Goal: Task Accomplishment & Management: Complete application form

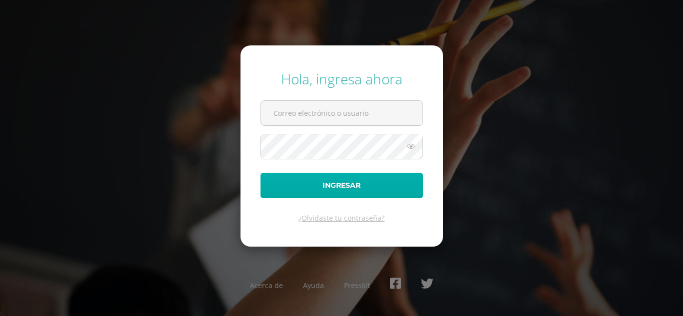
type input "josue.arriola@liceoguatemala.edu.gt"
click at [344, 188] on button "Ingresar" at bounding box center [341, 185] width 162 height 25
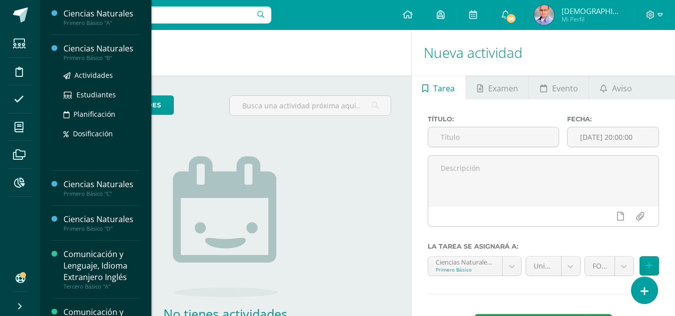
click at [94, 48] on div "Ciencias Naturales" at bounding box center [101, 48] width 76 height 11
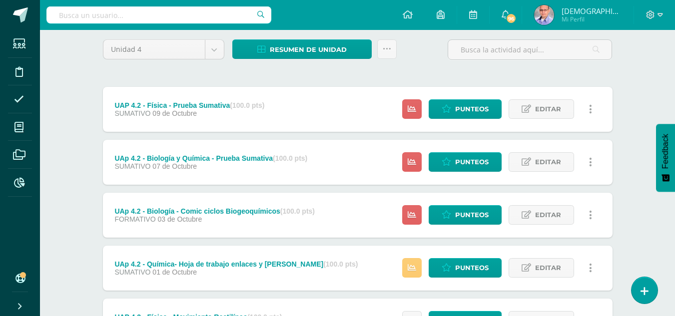
scroll to position [111, 0]
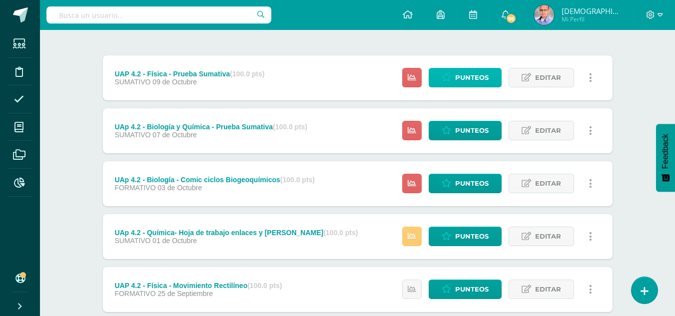
click at [454, 76] on link "Punteos" at bounding box center [465, 77] width 73 height 19
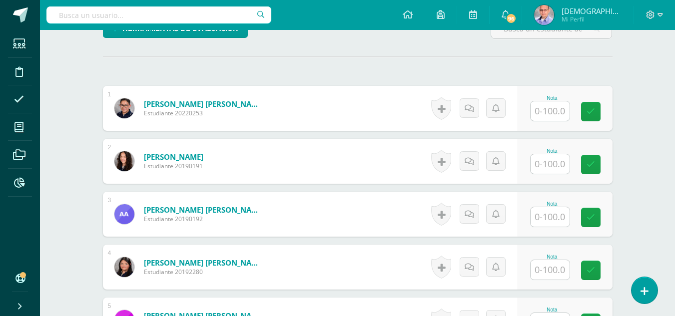
scroll to position [262, 0]
type input "90"
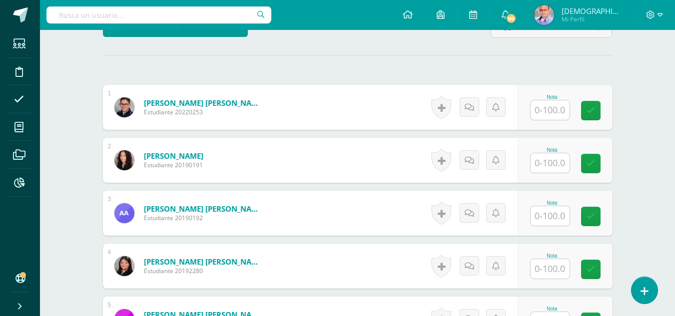
scroll to position [263, 0]
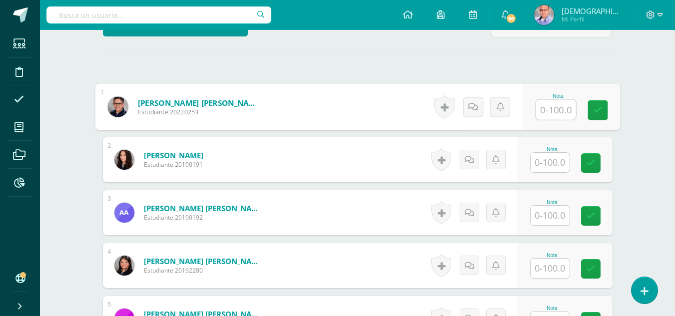
click at [549, 111] on input "text" at bounding box center [556, 110] width 40 height 20
type input "90"
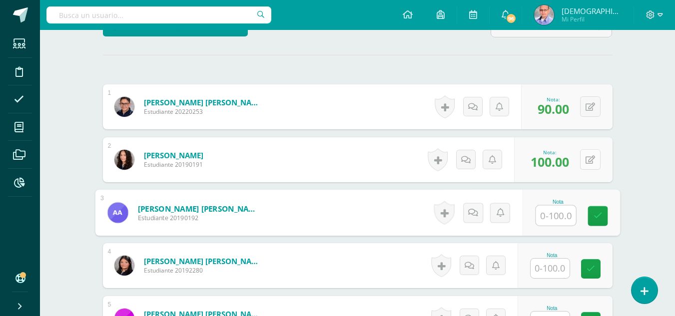
click at [587, 164] on icon at bounding box center [590, 160] width 9 height 8
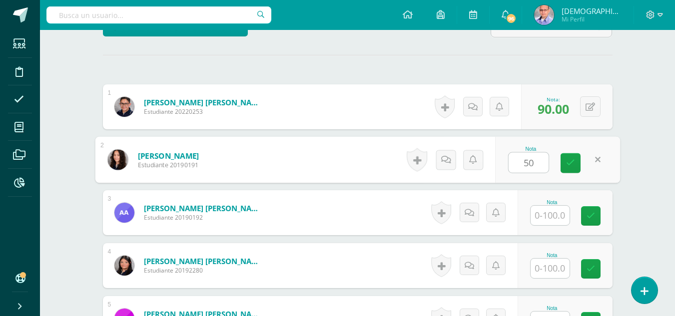
type input "50"
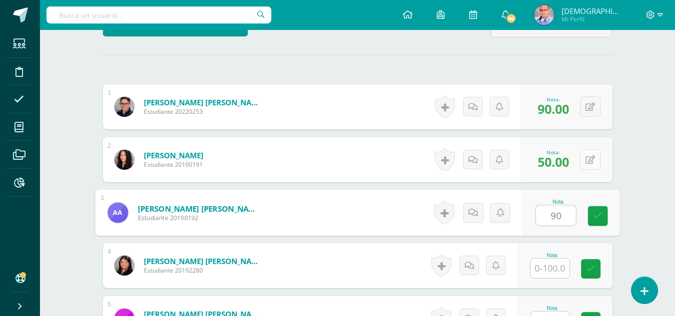
type input "90"
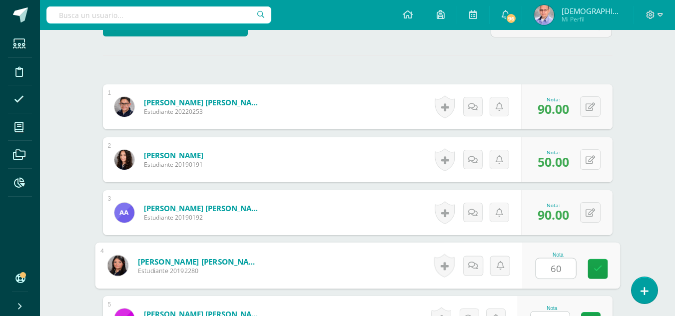
type input "60"
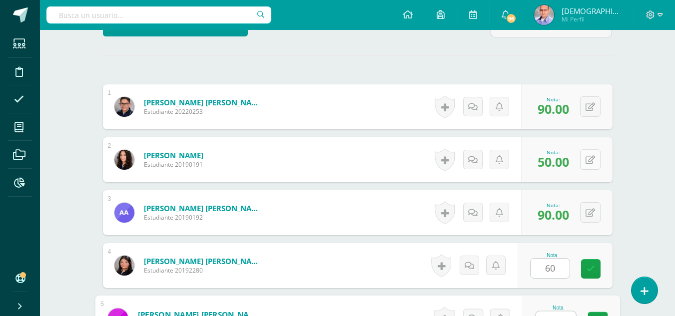
scroll to position [278, 0]
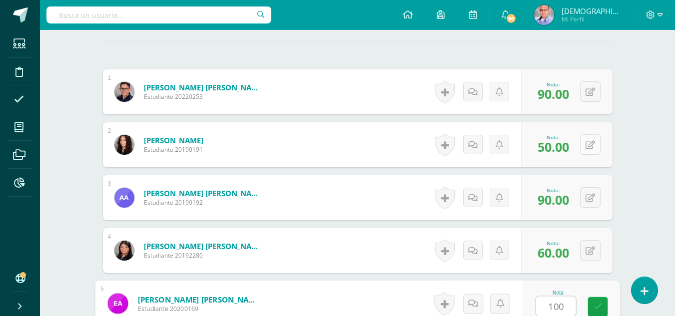
type input "100"
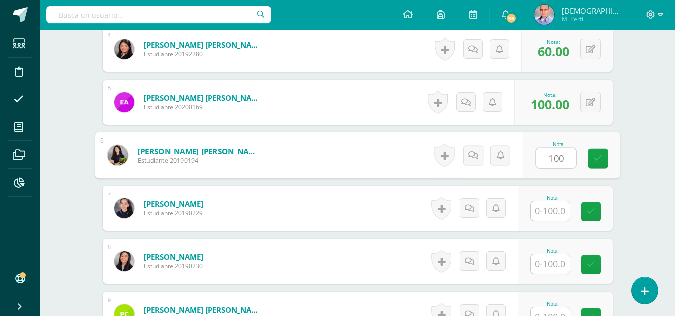
type input "100"
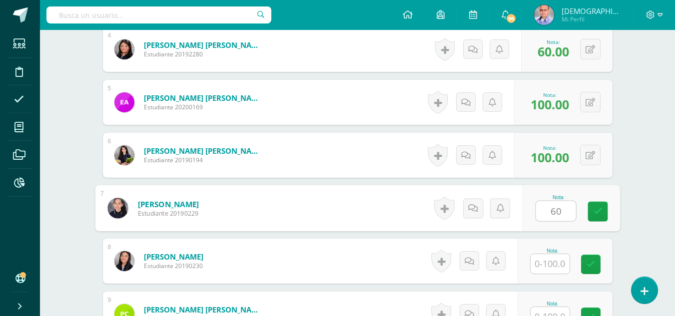
type input "60"
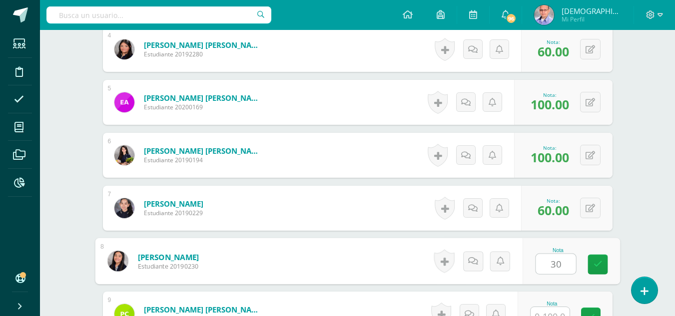
type input "30"
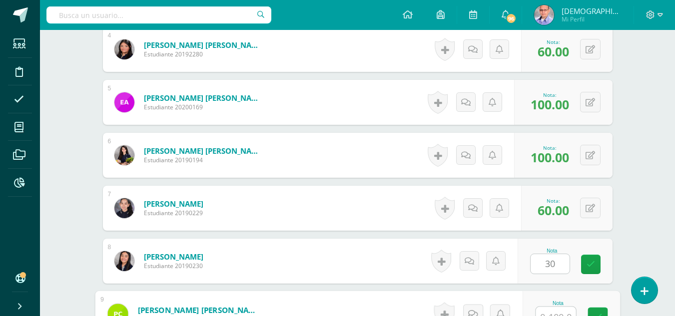
scroll to position [490, 0]
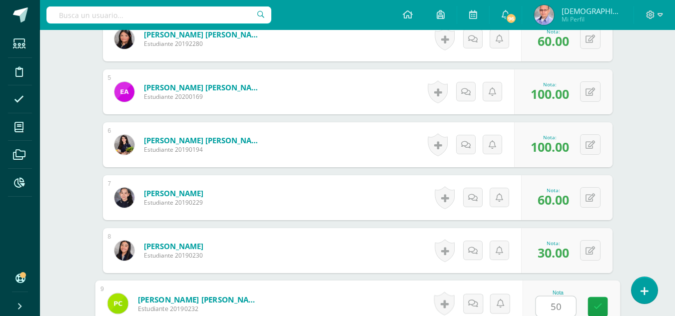
type input "50"
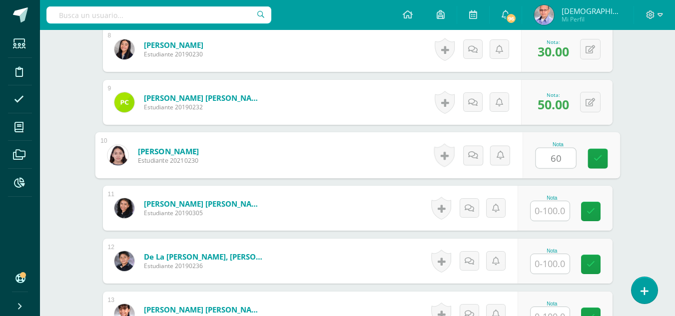
type input "60"
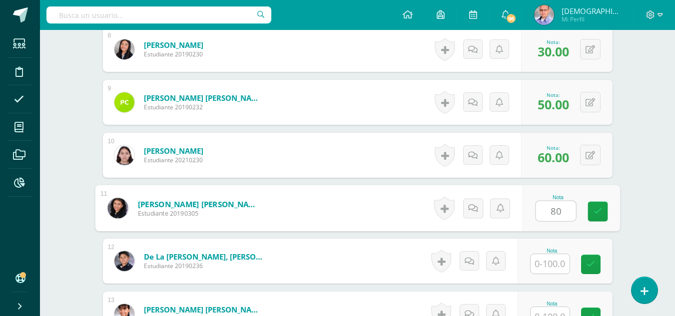
type input "80"
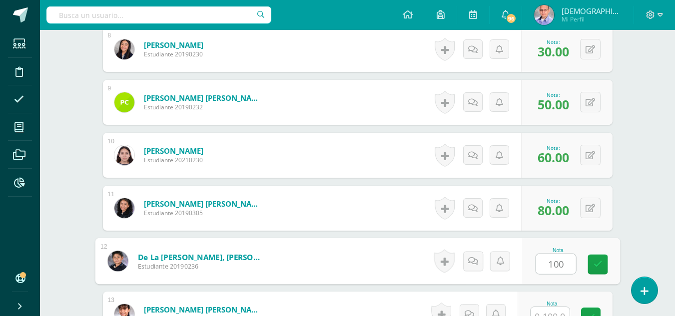
type input "100"
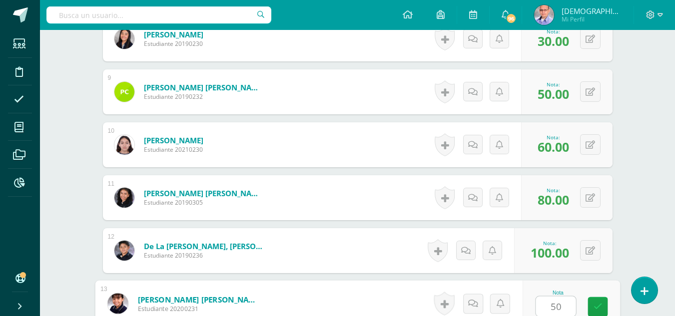
type input "50"
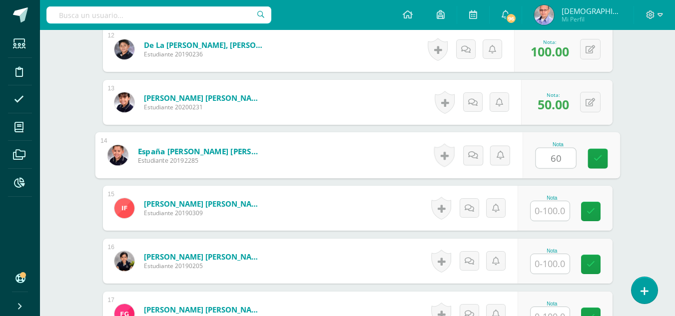
type input "60"
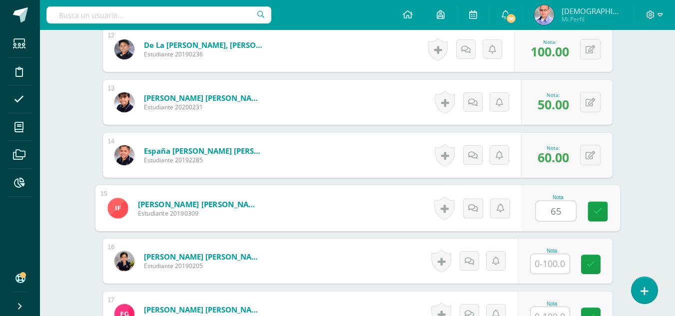
type input "65"
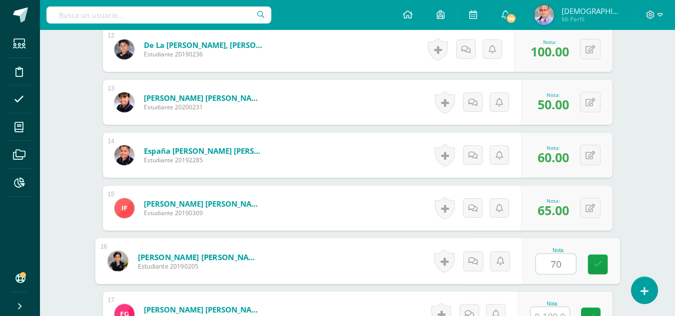
type input "70"
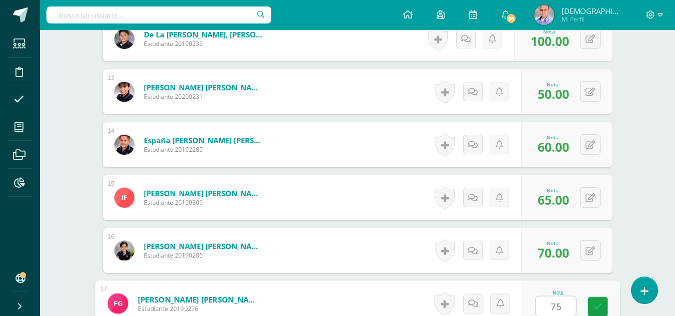
type input "75"
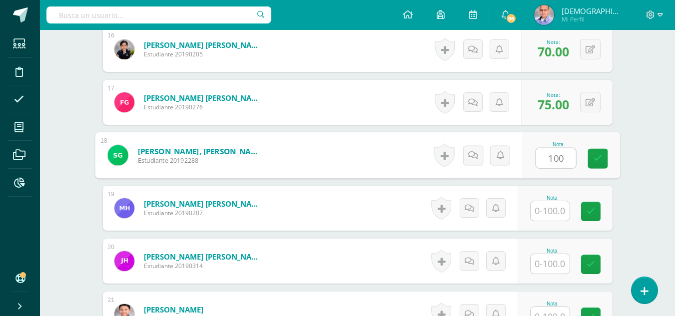
type input "100"
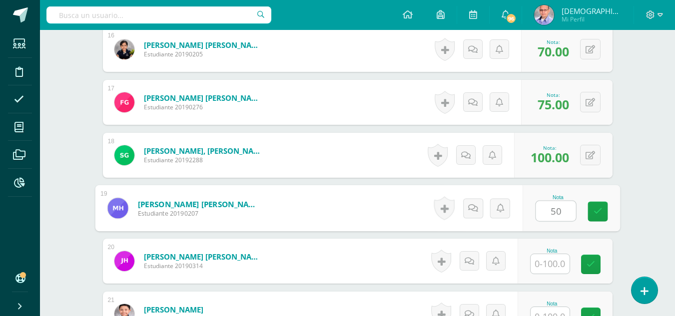
type input "50"
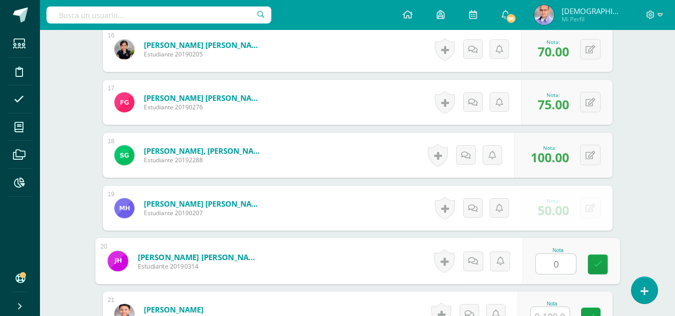
type input "0"
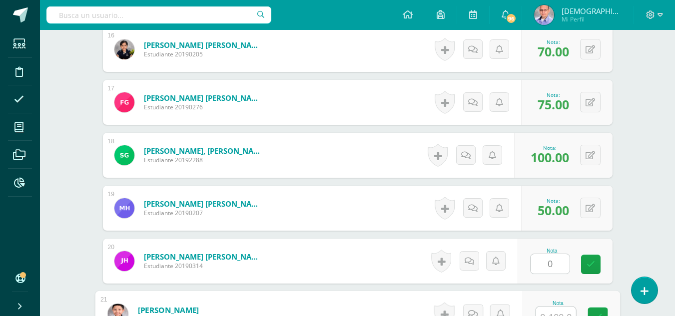
scroll to position [1126, 0]
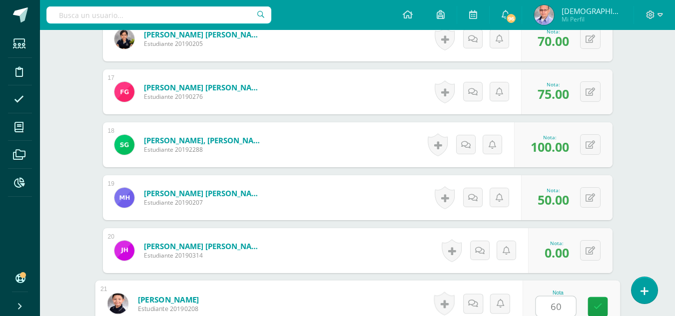
type input "60"
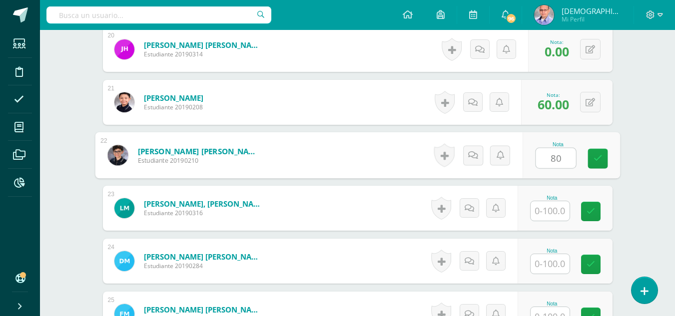
type input "80"
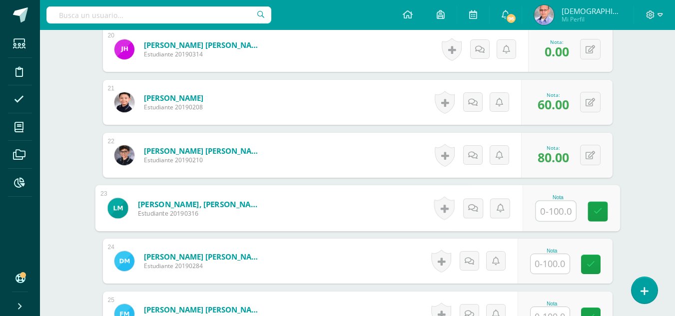
click at [547, 267] on input "text" at bounding box center [550, 263] width 39 height 19
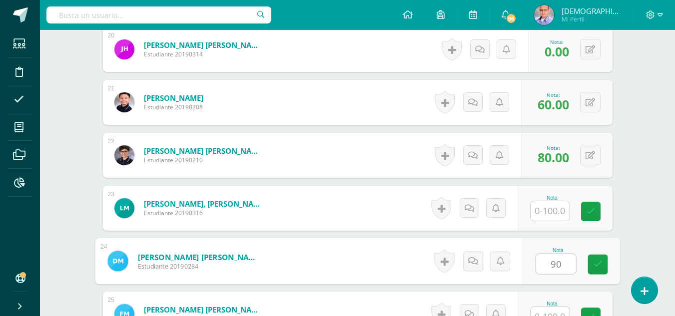
type input "90"
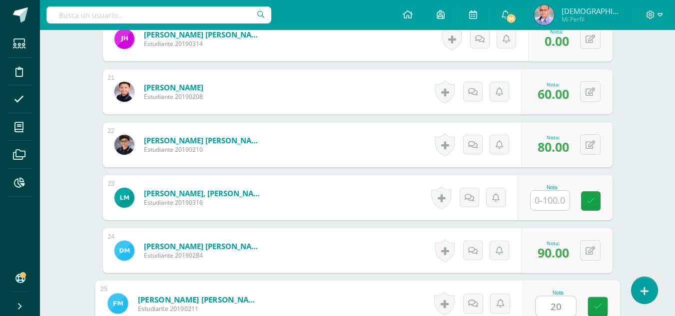
type input "20"
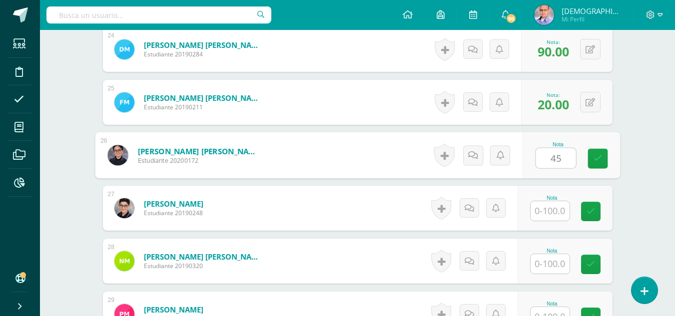
type input "45"
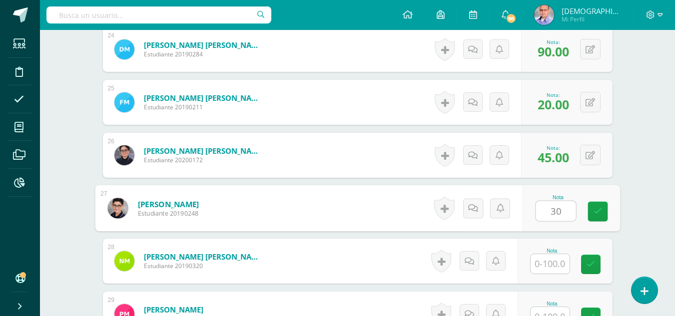
type input "30"
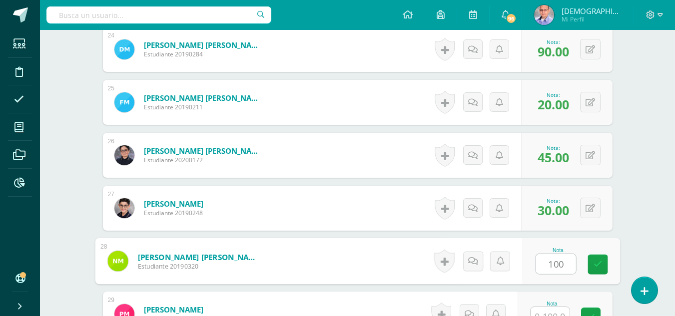
type input "100"
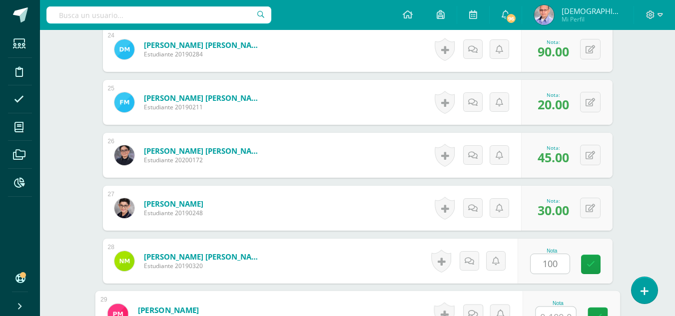
scroll to position [1549, 0]
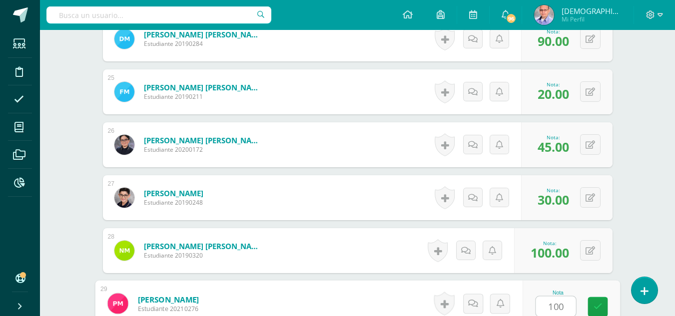
type input "100"
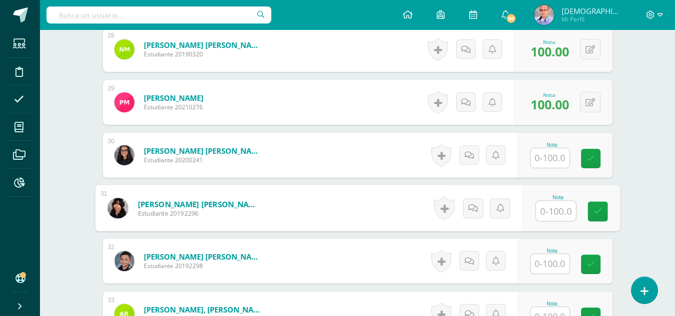
click at [554, 206] on input "text" at bounding box center [556, 211] width 40 height 20
type input "100"
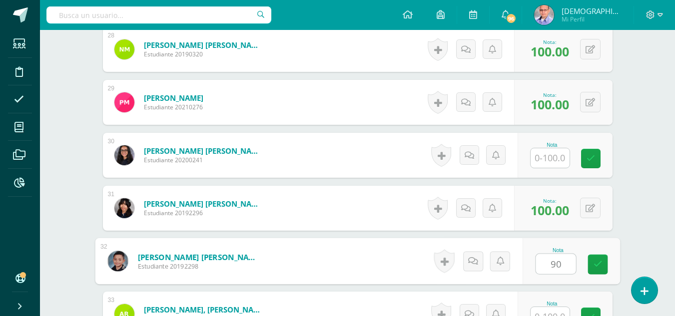
type input "90"
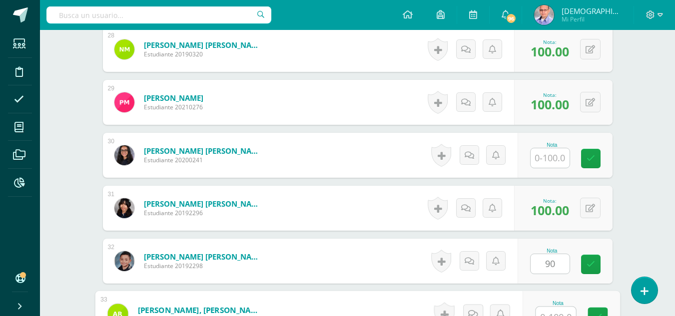
scroll to position [1761, 0]
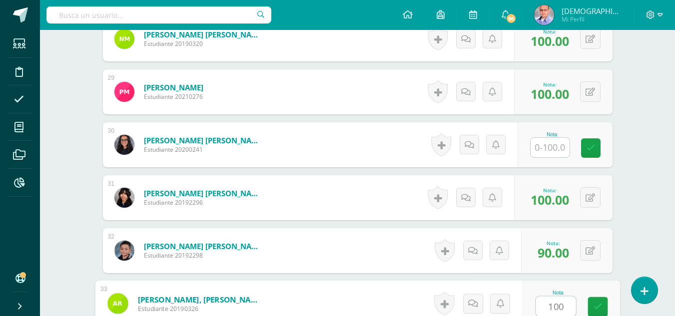
type input "100"
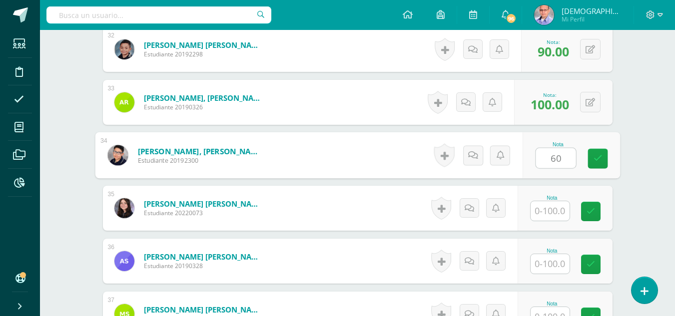
type input "60"
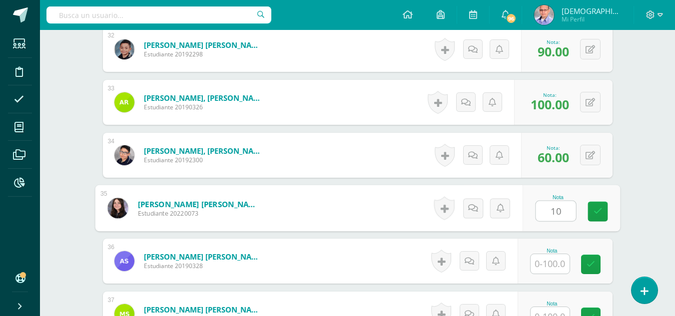
type input "10"
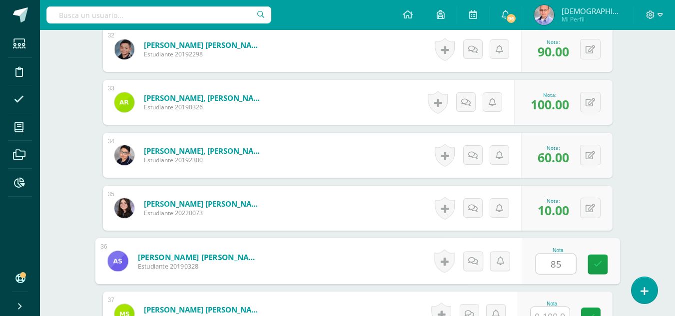
type input "85"
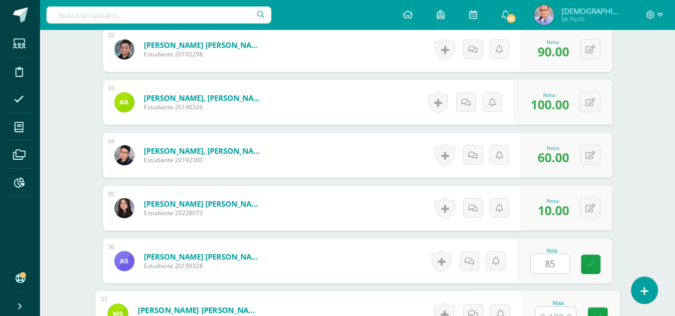
scroll to position [1973, 0]
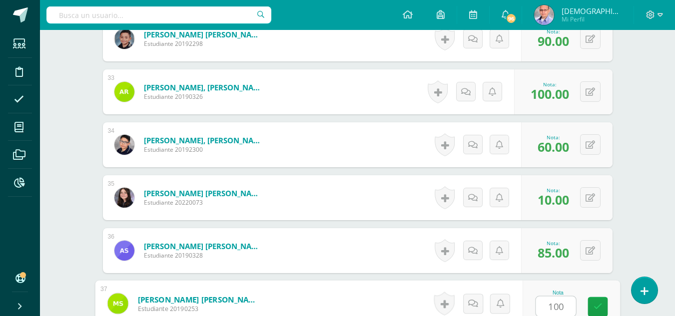
type input "100"
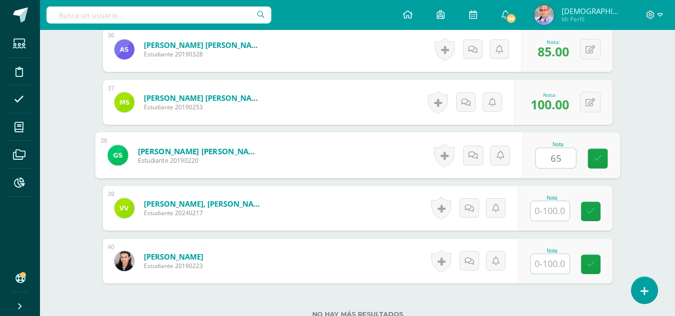
type input "65"
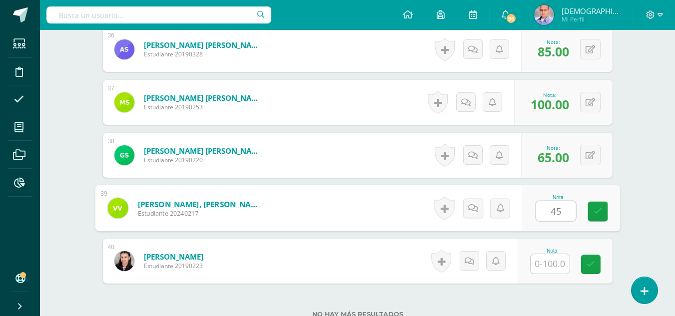
type input "45"
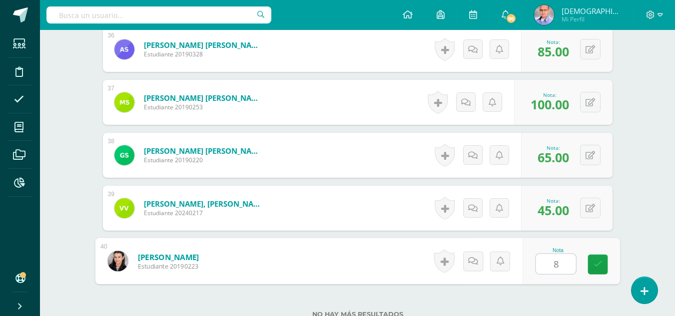
type input "80"
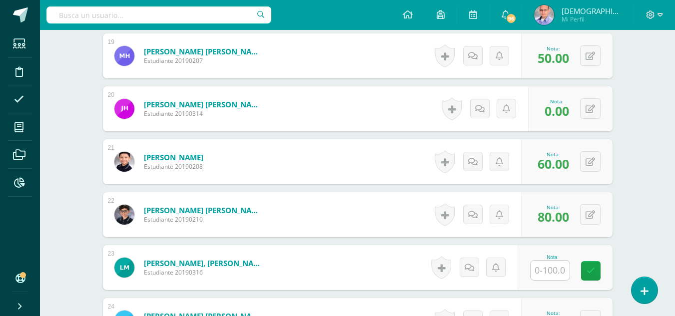
scroll to position [1271, 0]
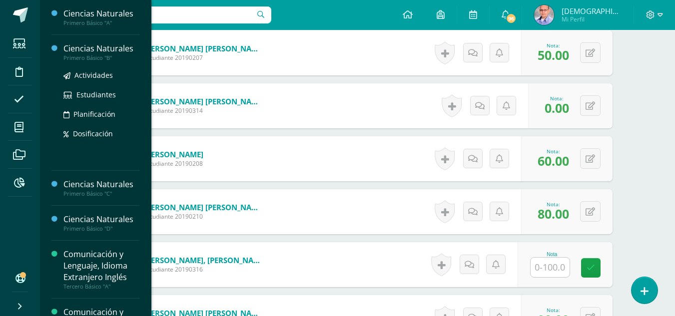
click at [99, 49] on div "Ciencias Naturales" at bounding box center [101, 48] width 76 height 11
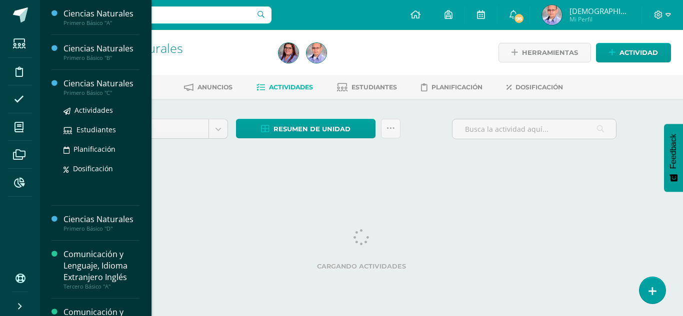
click at [104, 85] on div "Ciencias Naturales" at bounding box center [101, 83] width 76 height 11
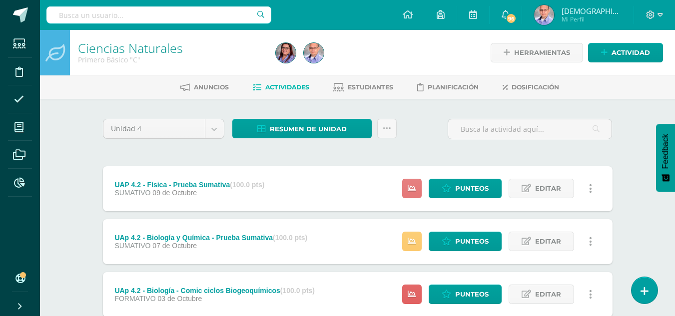
click at [412, 185] on icon at bounding box center [412, 188] width 8 height 8
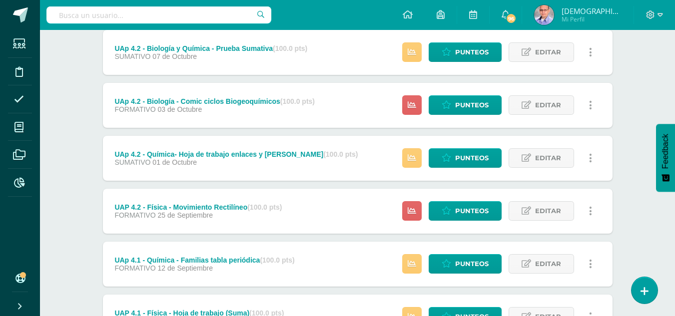
scroll to position [203, 0]
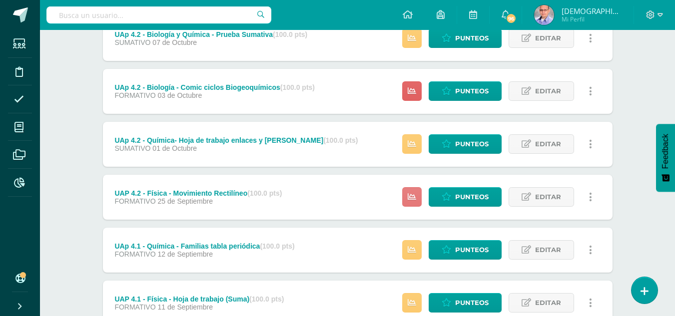
click at [415, 199] on icon at bounding box center [412, 197] width 8 height 8
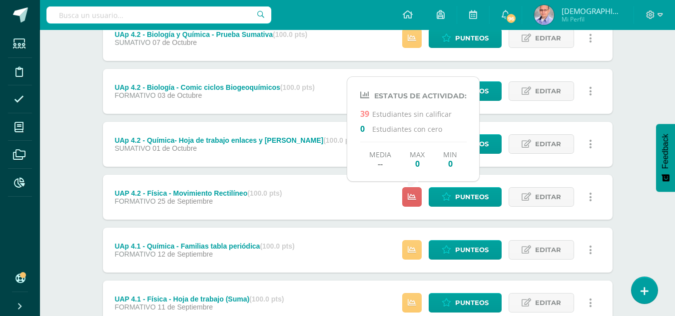
click at [623, 195] on div "Unidad 4 Unidad 1 Unidad 2 Unidad 3 Unidad 4 Resumen de unidad Descargar como H…" at bounding box center [358, 224] width 550 height 656
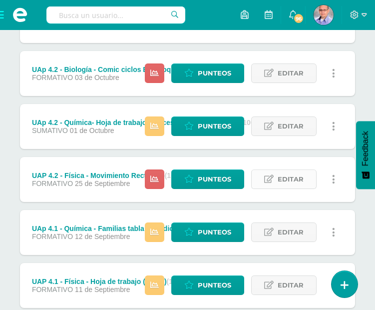
scroll to position [276, 0]
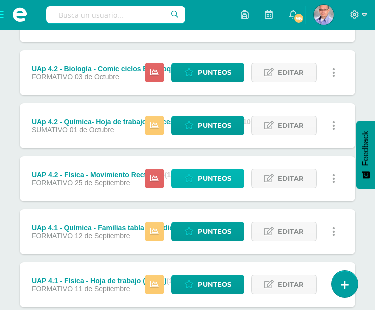
click at [217, 174] on span "Punteos" at bounding box center [214, 178] width 33 height 18
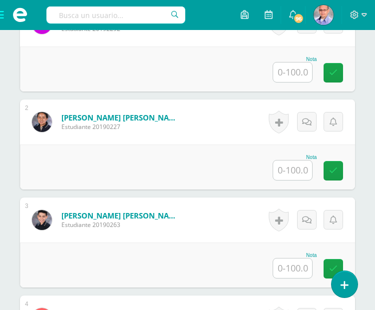
scroll to position [386, 0]
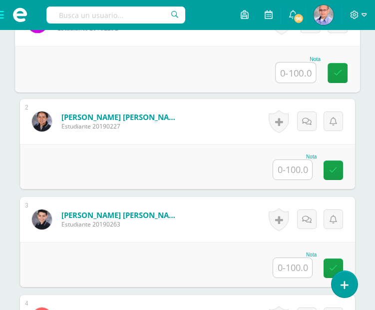
click at [293, 76] on input "text" at bounding box center [296, 72] width 40 height 20
type input "100"
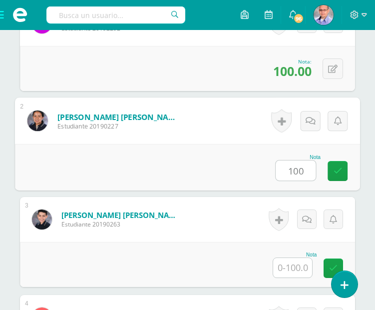
scroll to position [386, 0]
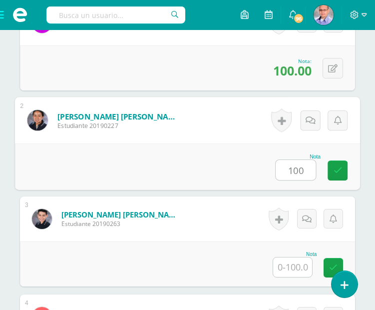
type input "100"
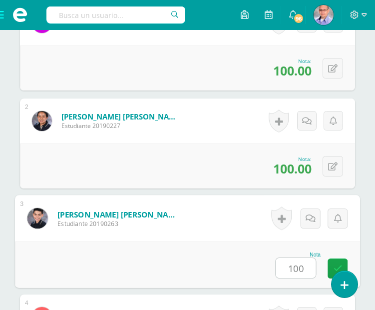
type input "100"
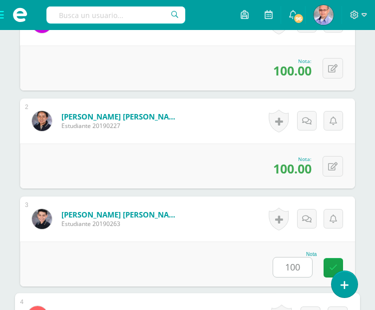
scroll to position [596, 0]
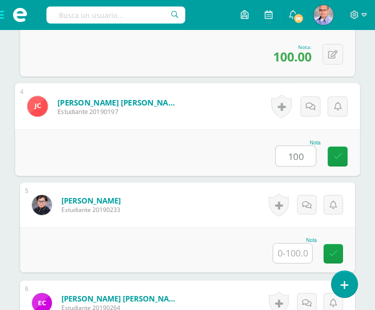
type input "100"
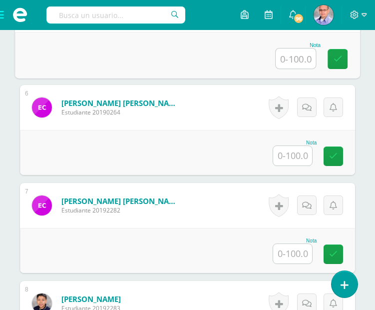
scroll to position [801, 0]
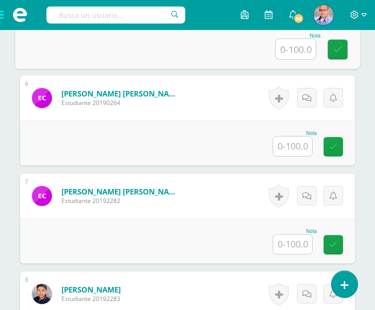
click at [287, 147] on input "text" at bounding box center [292, 145] width 39 height 19
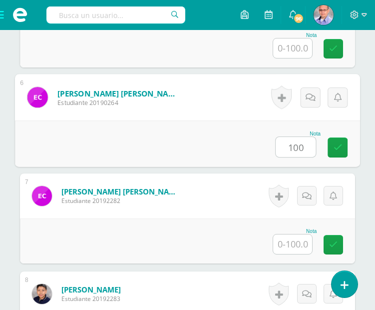
type input "100"
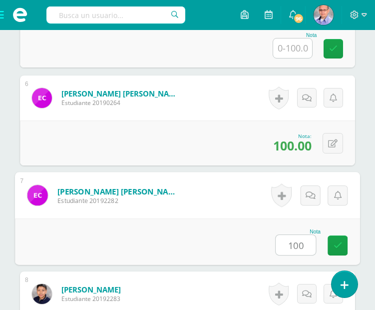
type input "100"
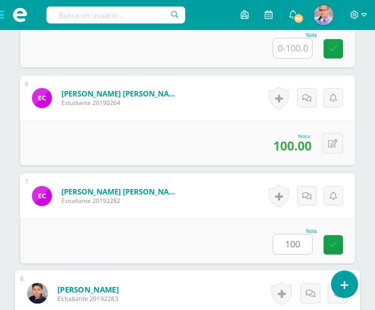
scroll to position [988, 0]
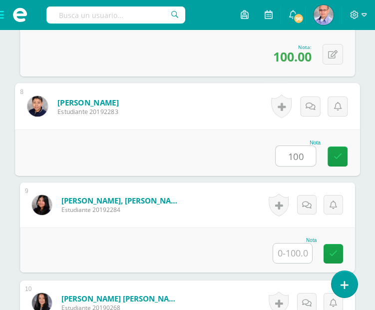
type input "100"
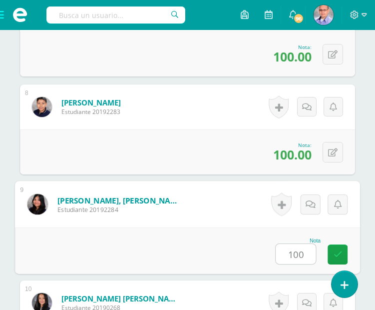
type input "100"
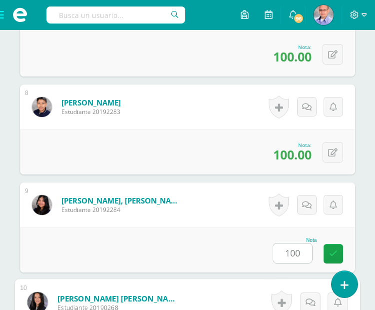
scroll to position [1184, 0]
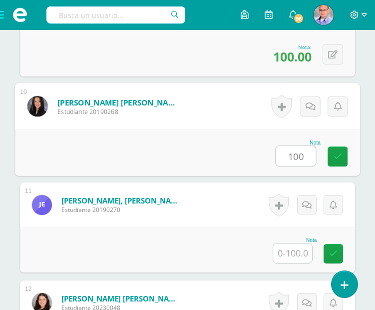
type input "100"
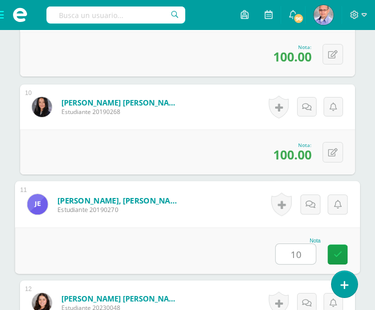
type input "1"
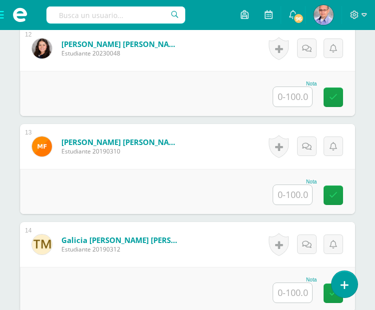
scroll to position [1447, 0]
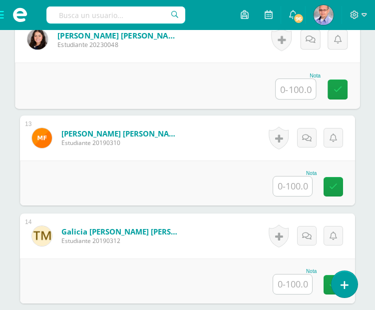
click at [292, 90] on input "text" at bounding box center [296, 89] width 40 height 20
type input "100"
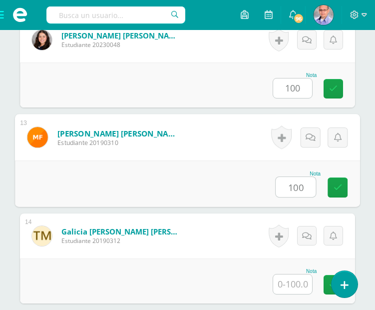
type input "100"
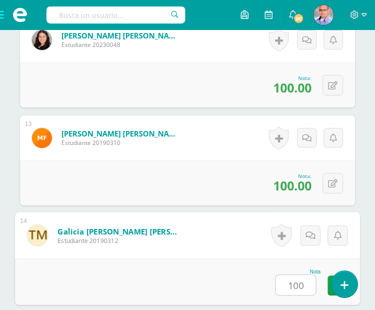
type input "100"
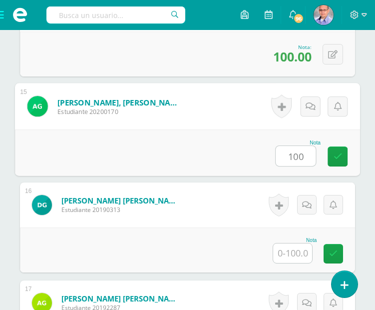
type input "100"
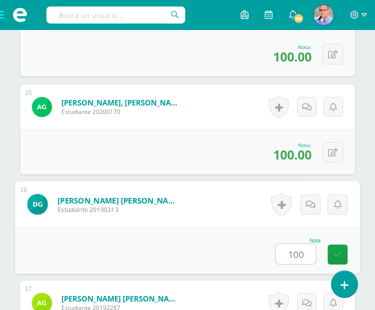
type input "100"
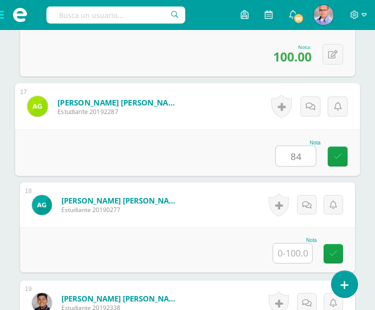
type input "84"
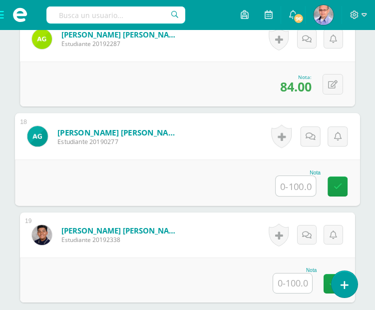
scroll to position [1936, 0]
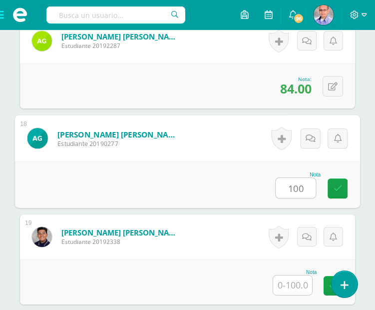
type input "100"
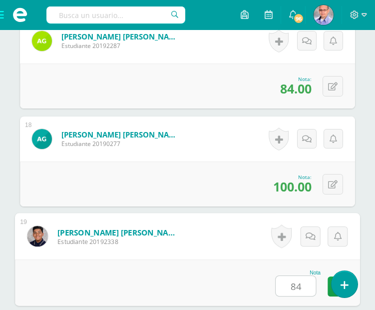
type input "84"
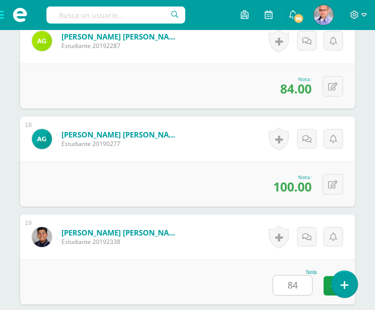
scroll to position [2164, 0]
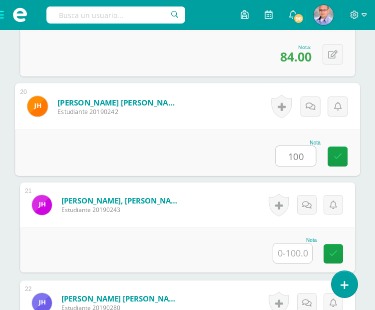
type input "100"
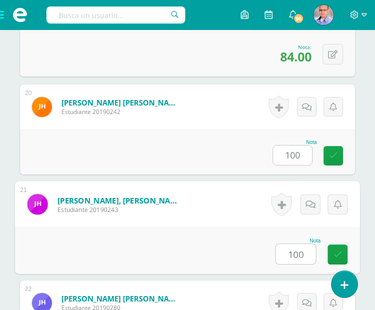
type input "100"
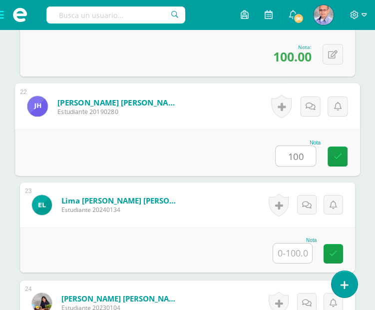
type input "100"
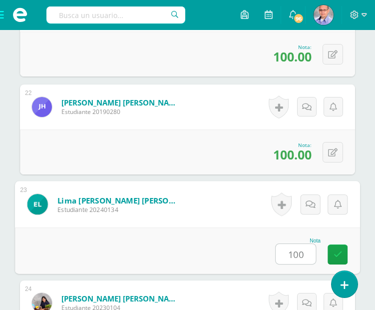
type input "100"
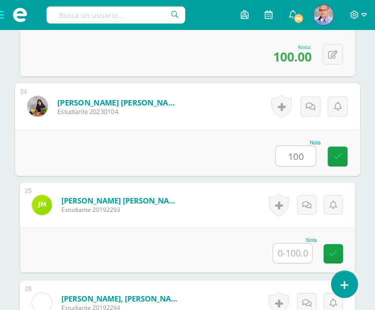
type input "100"
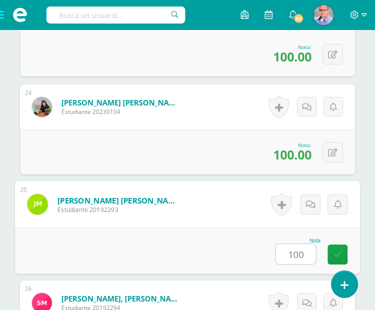
type input "100"
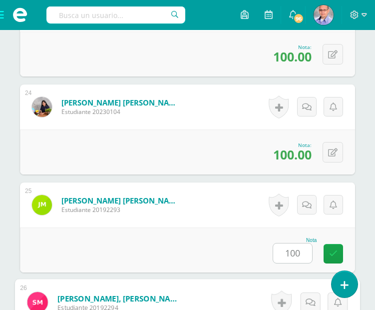
scroll to position [2751, 0]
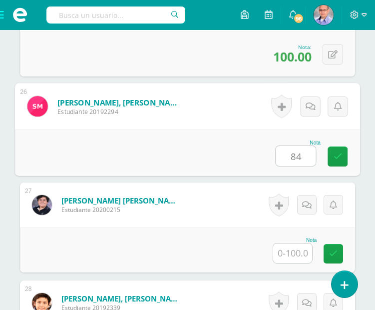
type input "84"
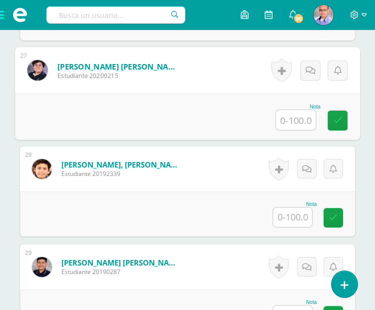
scroll to position [2883, 0]
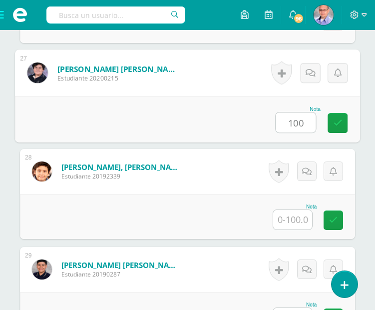
type input "100"
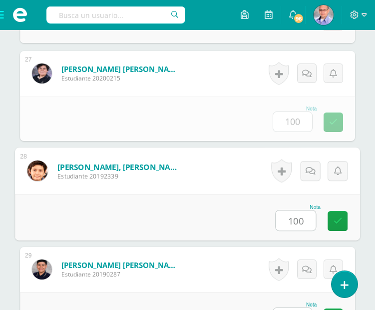
type input "100"
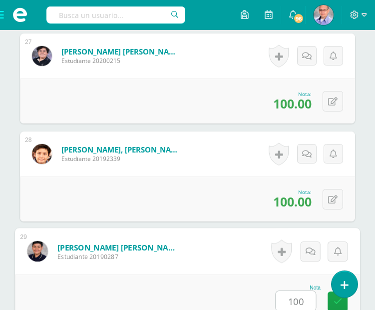
type input "100"
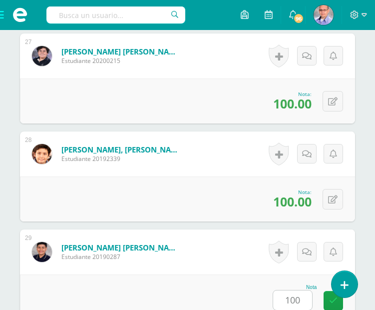
scroll to position [3143, 0]
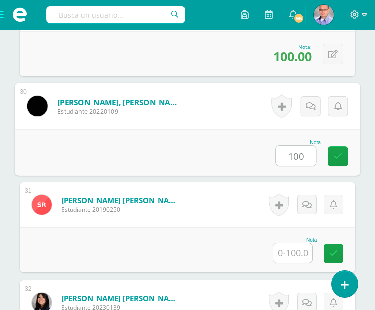
type input "100"
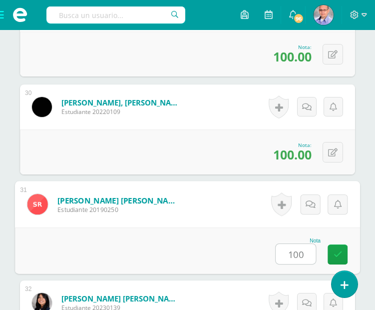
type input "100"
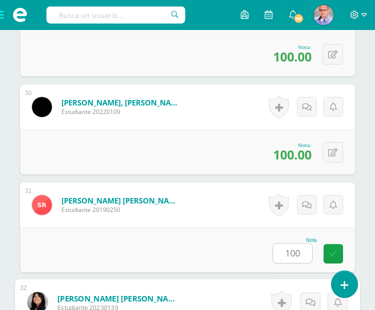
scroll to position [3339, 0]
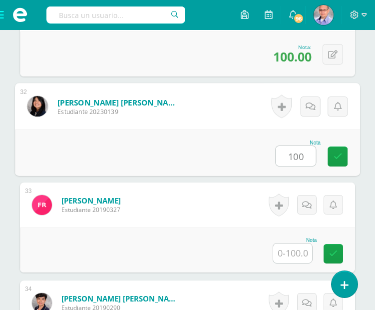
type input "100"
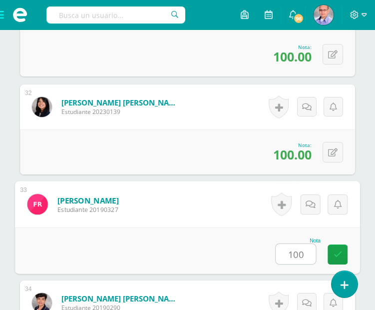
type input "100"
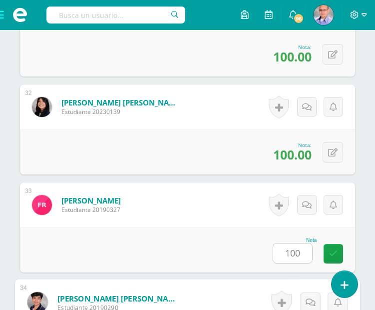
scroll to position [3535, 0]
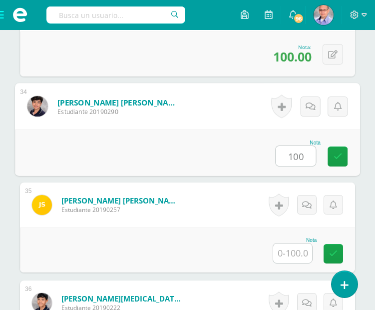
type input "100"
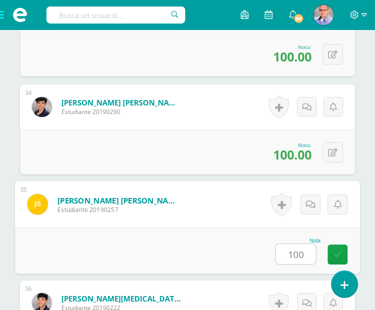
type input "100"
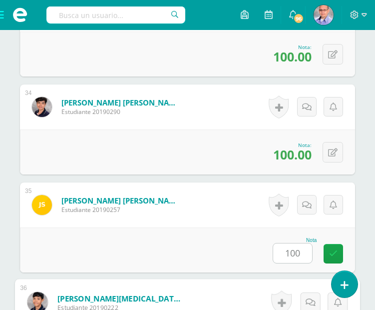
scroll to position [3731, 0]
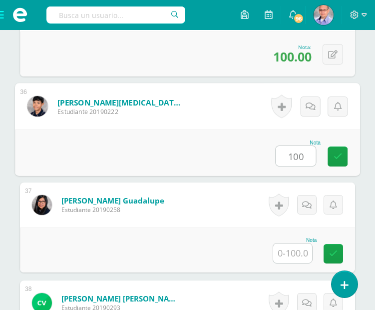
type input "100"
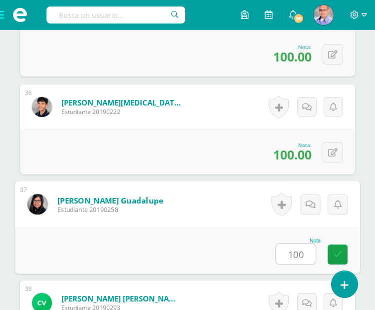
type input "100"
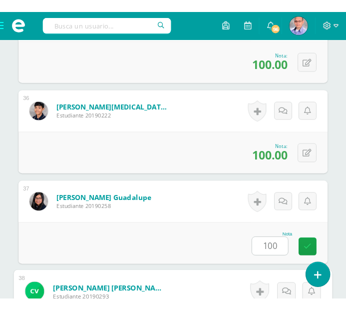
scroll to position [3927, 0]
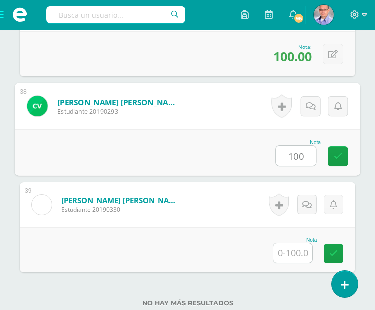
type input "100"
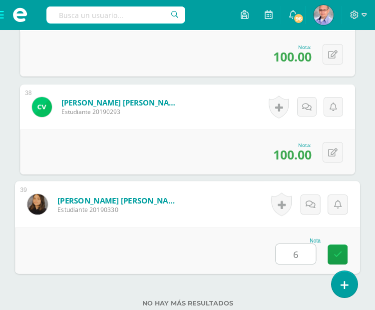
type input "68"
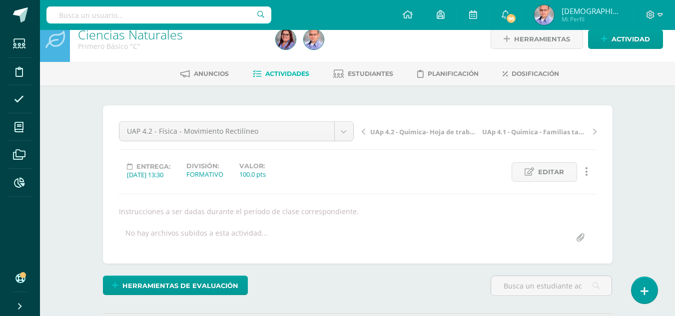
scroll to position [0, 0]
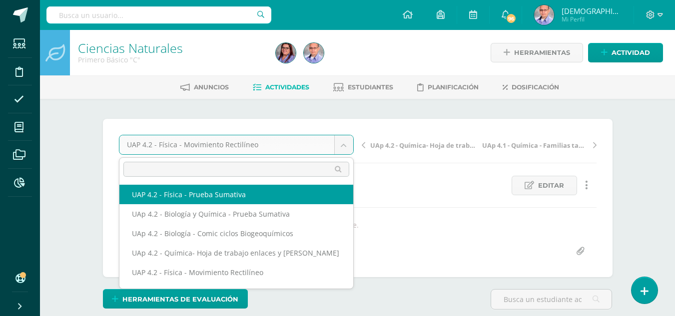
select select "/dashboard/teacher/grade-activity/227556/"
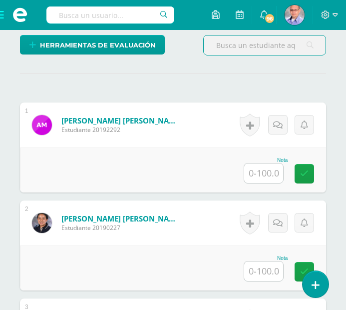
scroll to position [277, 0]
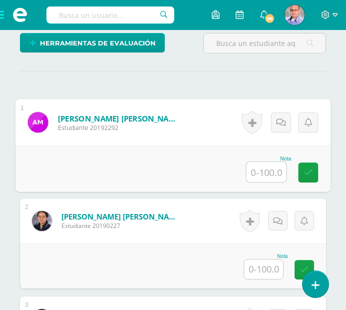
click at [261, 168] on input "text" at bounding box center [267, 172] width 40 height 20
type input "30"
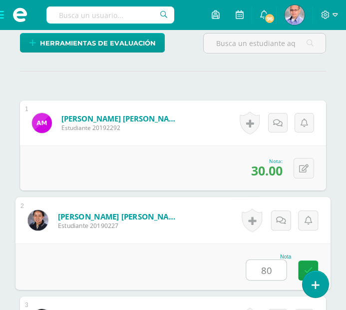
type input "80"
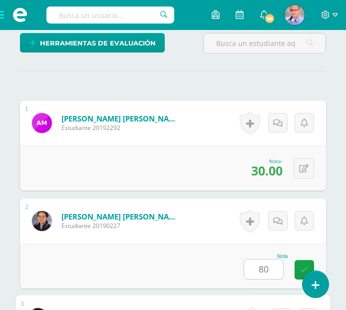
scroll to position [489, 0]
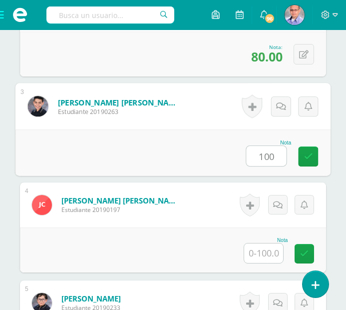
type input "100"
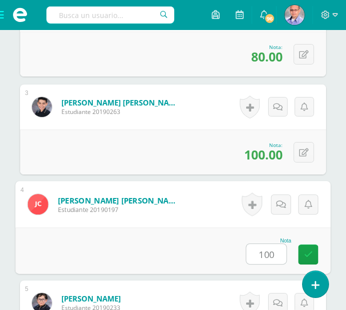
type input "100"
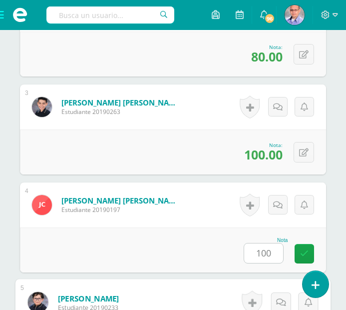
scroll to position [685, 0]
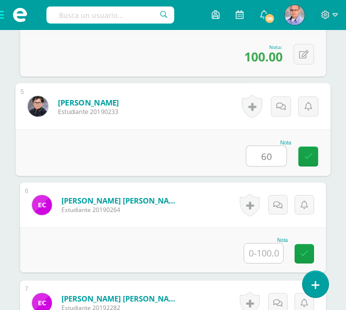
type input "60"
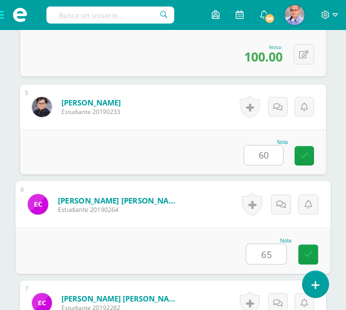
type input "65"
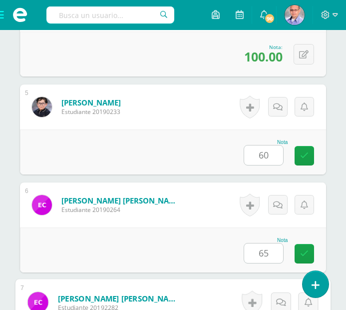
scroll to position [881, 0]
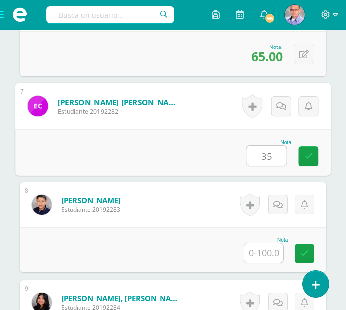
type input "35"
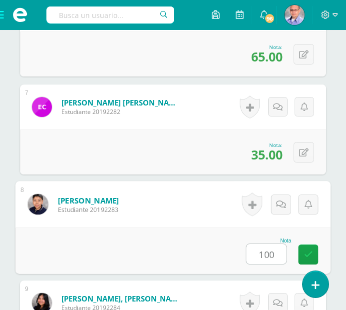
type input "100"
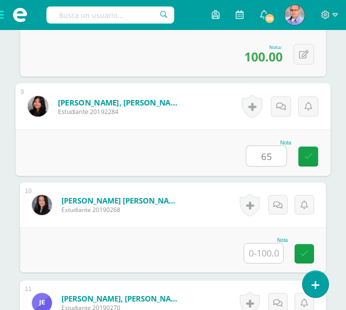
type input "65"
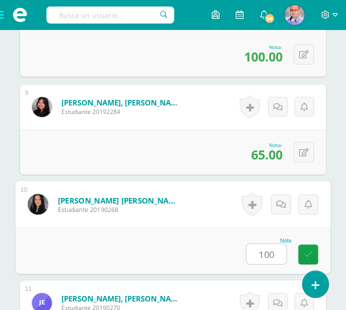
type input "100"
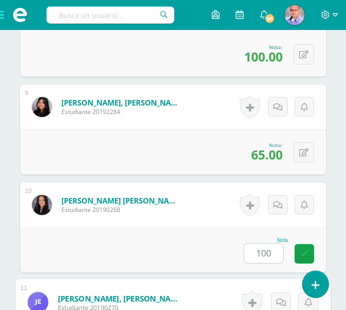
scroll to position [1272, 0]
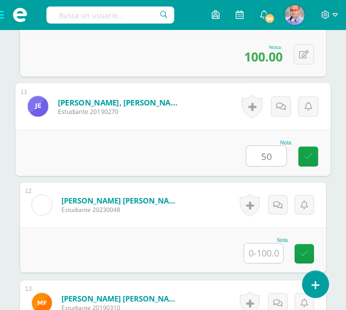
type input "50"
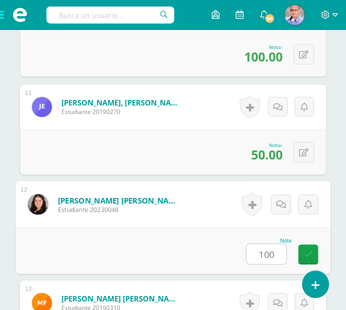
type input "100"
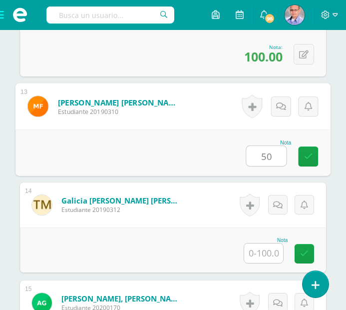
type input "50"
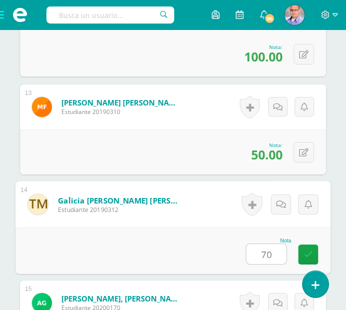
type input "70"
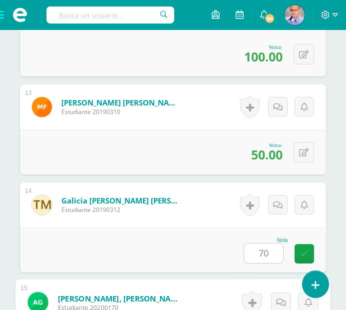
scroll to position [1664, 0]
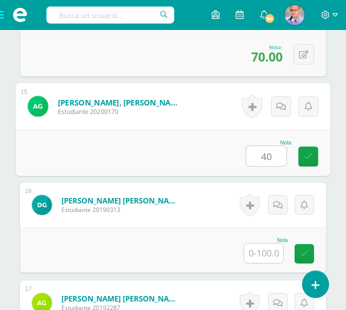
type input "40"
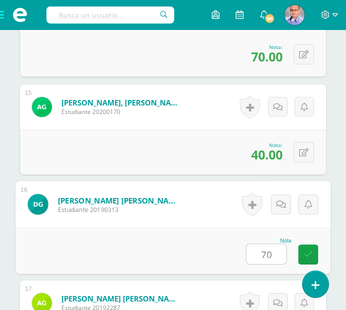
type input "70"
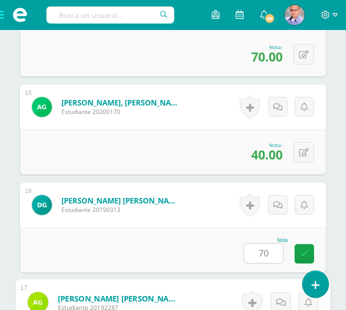
scroll to position [1860, 0]
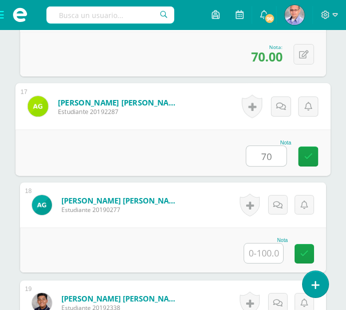
type input "70"
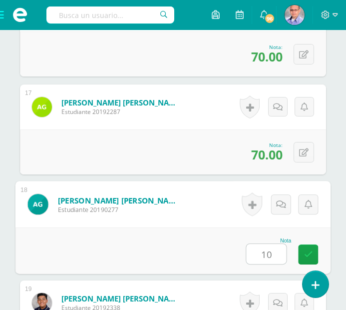
type input "10"
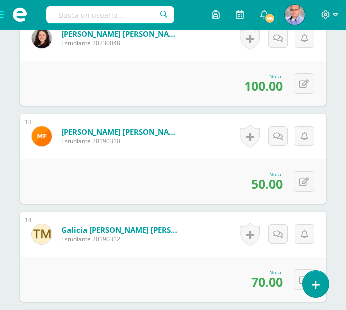
scroll to position [1443, 0]
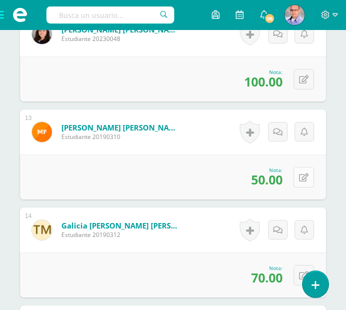
click at [301, 172] on button at bounding box center [304, 177] width 20 height 20
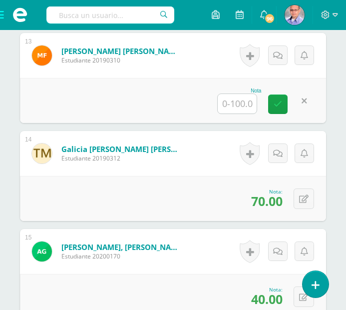
scroll to position [1523, 0]
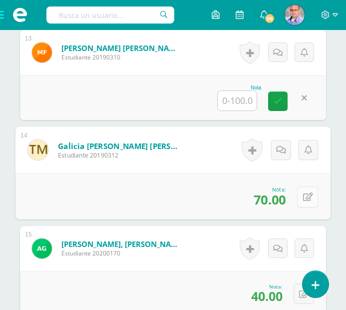
click at [303, 196] on icon at bounding box center [308, 196] width 10 height 8
type input "50"
click at [280, 200] on icon at bounding box center [281, 199] width 9 height 8
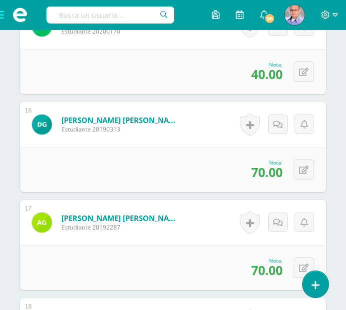
scroll to position [1746, 0]
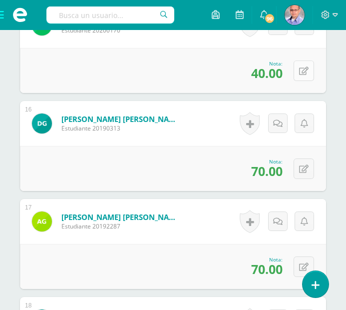
click at [304, 77] on button at bounding box center [304, 70] width 20 height 20
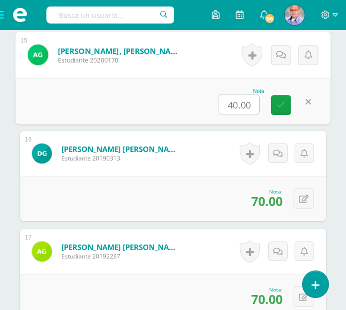
scroll to position [1715, 0]
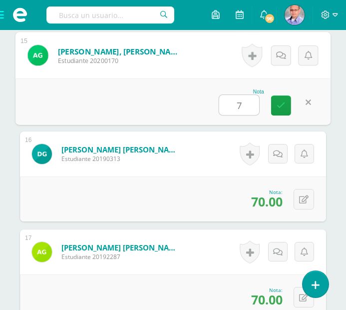
type input "70"
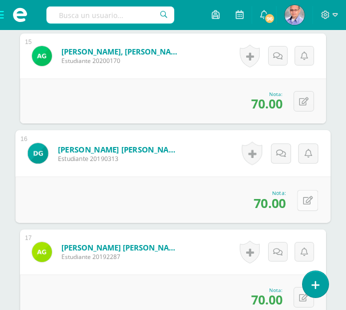
click at [305, 204] on button at bounding box center [307, 199] width 21 height 21
type input "40"
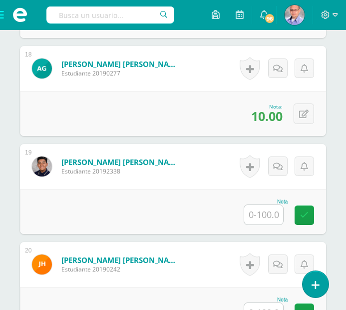
scroll to position [2001, 0]
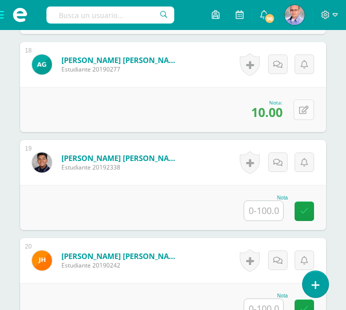
click at [303, 113] on icon at bounding box center [303, 110] width 9 height 8
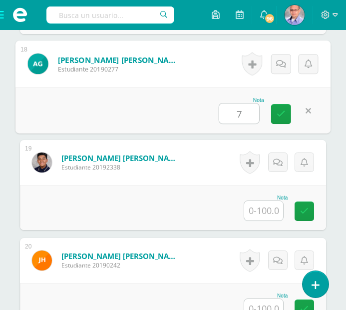
type input "70"
click at [283, 115] on icon at bounding box center [281, 113] width 9 height 8
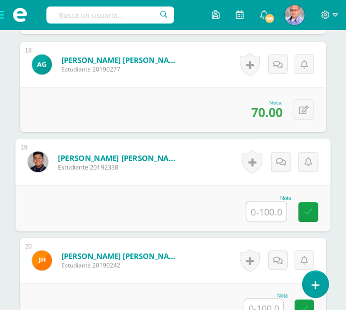
click at [261, 216] on input "text" at bounding box center [267, 211] width 40 height 20
type input "10"
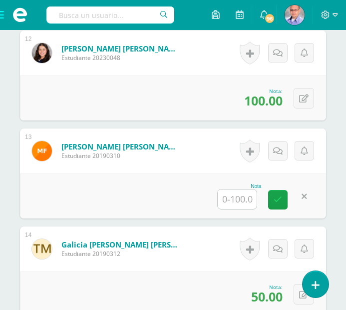
scroll to position [1426, 0]
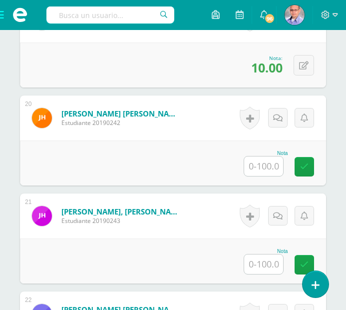
scroll to position [2143, 0]
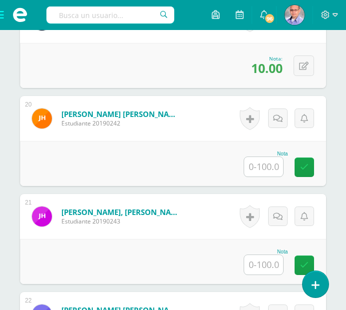
click at [257, 173] on input "text" at bounding box center [263, 166] width 39 height 19
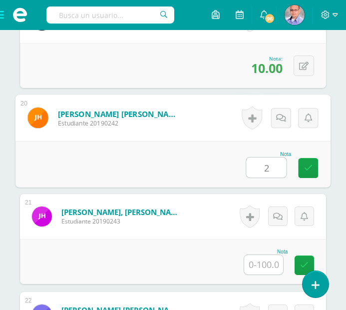
type input "2"
type input "0"
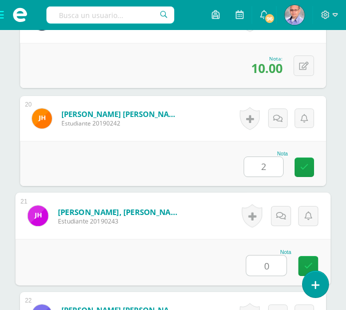
type input "2.00"
type input "0"
click at [305, 167] on icon at bounding box center [303, 164] width 9 height 8
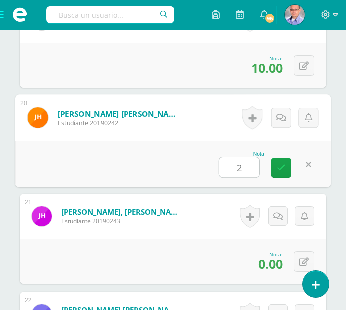
type input "20"
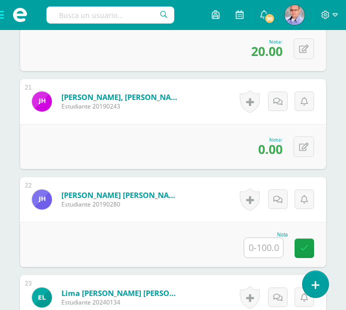
scroll to position [2258, 0]
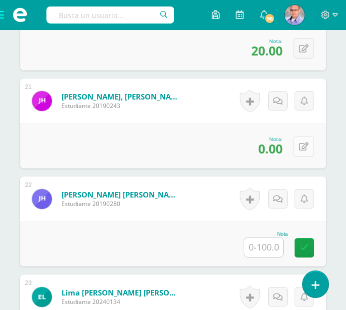
click at [305, 146] on icon at bounding box center [303, 146] width 9 height 8
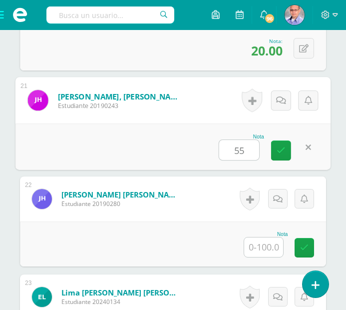
type input "55"
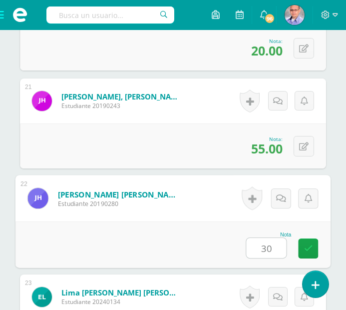
type input "30"
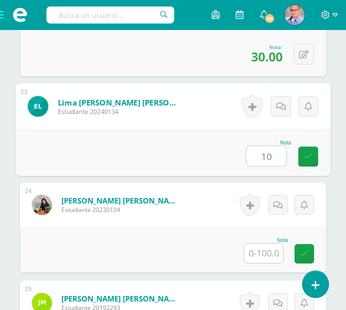
type input "10"
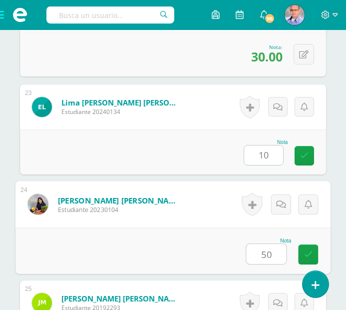
type input "50"
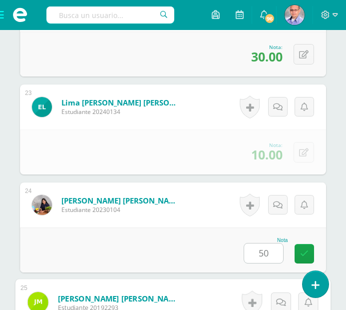
scroll to position [2644, 0]
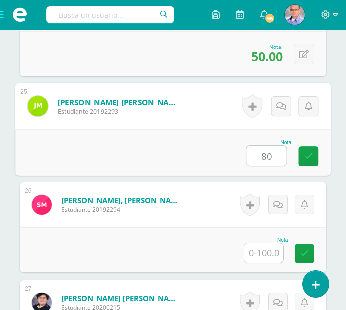
type input "80"
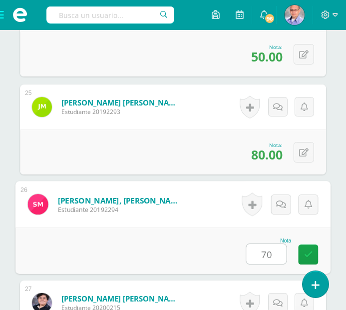
type input "70"
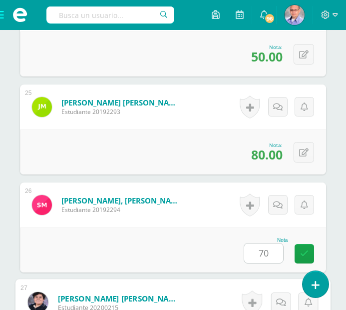
scroll to position [2840, 0]
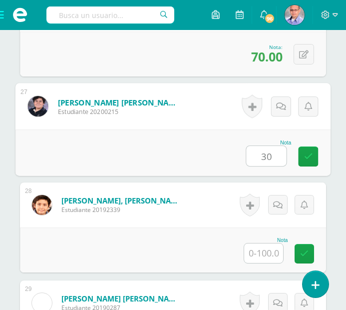
type input "30"
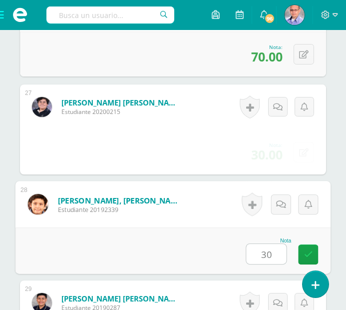
type input "30"
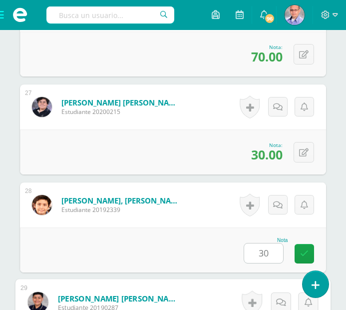
scroll to position [3036, 0]
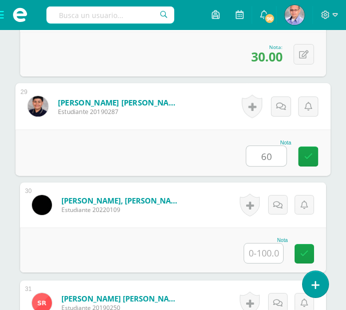
type input "60"
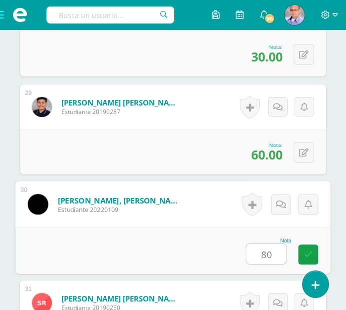
type input "80"
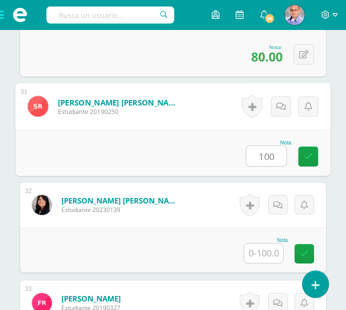
type input "100"
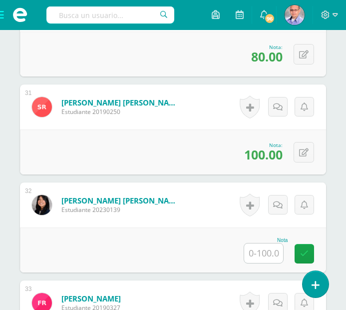
click at [256, 249] on input "text" at bounding box center [263, 252] width 39 height 19
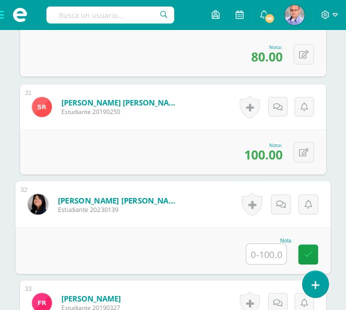
click at [266, 255] on input "text" at bounding box center [267, 254] width 40 height 20
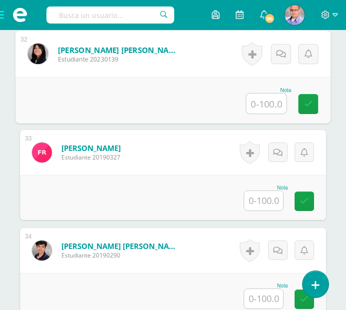
scroll to position [3425, 0]
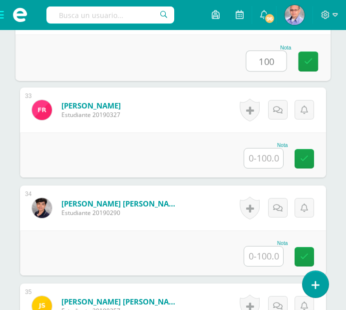
type input "100"
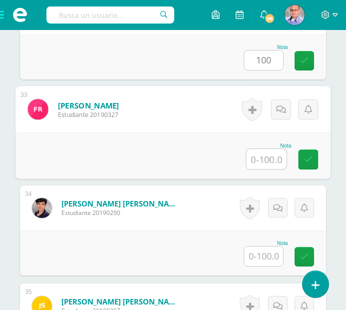
type input "9"
type input "80"
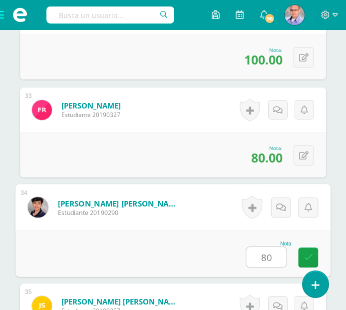
type input "80"
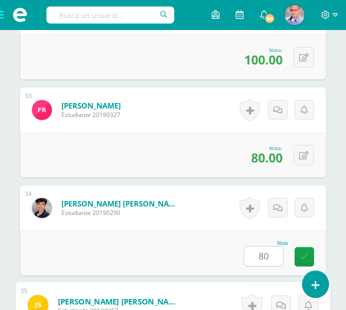
scroll to position [3624, 0]
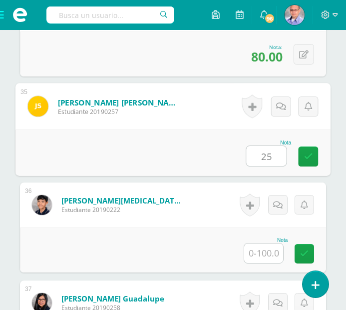
type input "25"
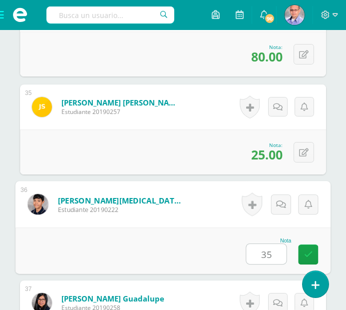
type input "35"
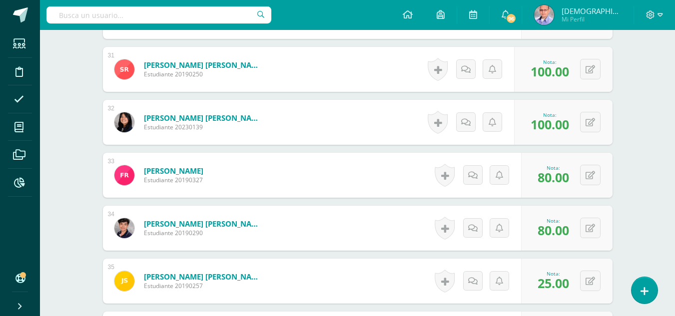
scroll to position [1886, 0]
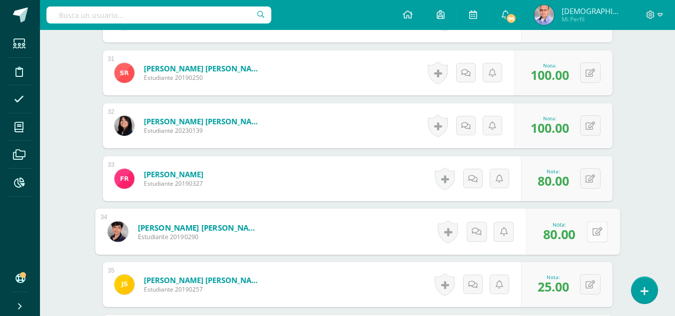
click at [598, 231] on button at bounding box center [597, 231] width 21 height 21
click at [572, 234] on icon at bounding box center [570, 235] width 9 height 8
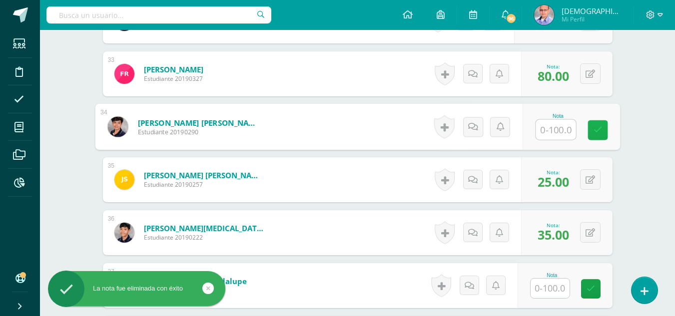
scroll to position [1992, 0]
click at [587, 186] on button at bounding box center [590, 179] width 20 height 20
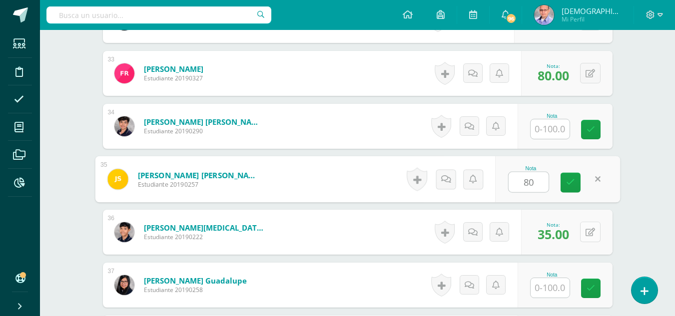
type input "80"
click at [590, 229] on icon at bounding box center [590, 232] width 9 height 8
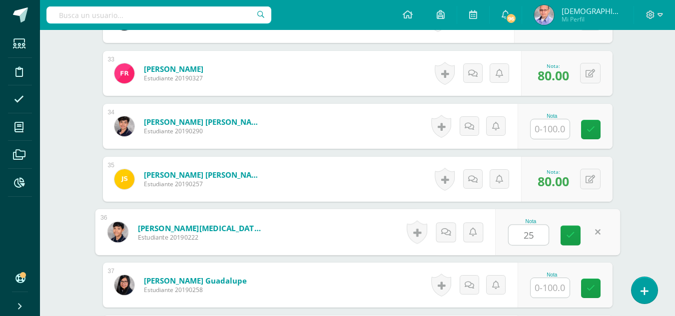
type input "25"
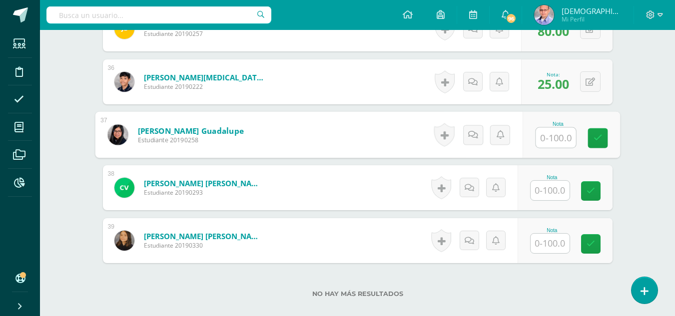
scroll to position [2146, 0]
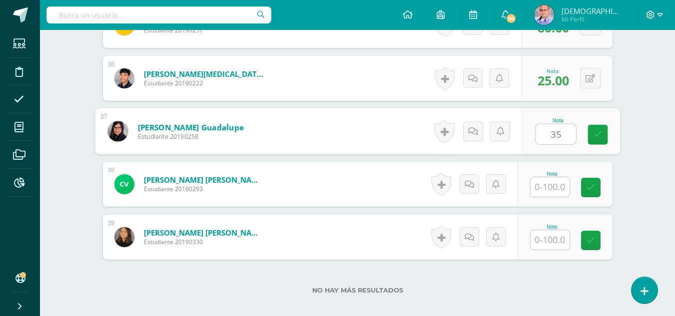
type input "35"
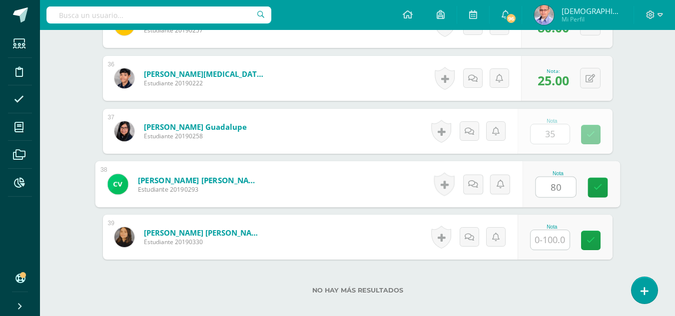
type input "80"
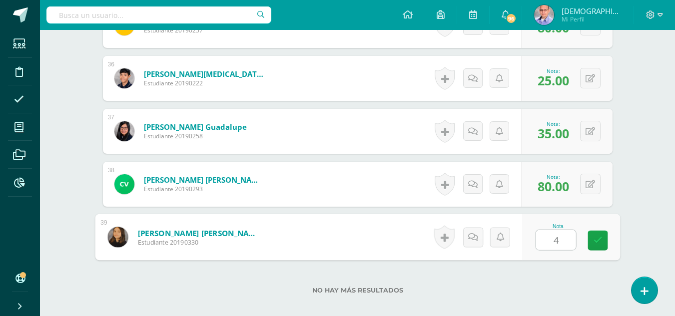
type input "40"
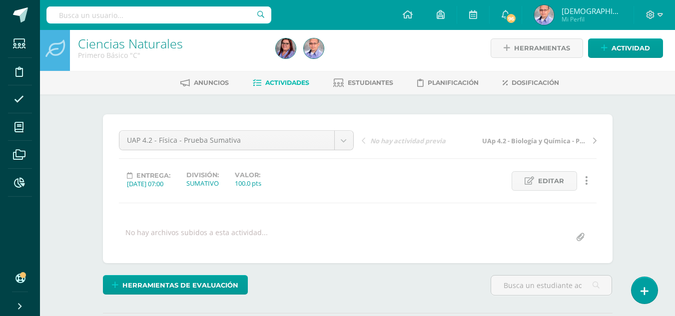
scroll to position [0, 0]
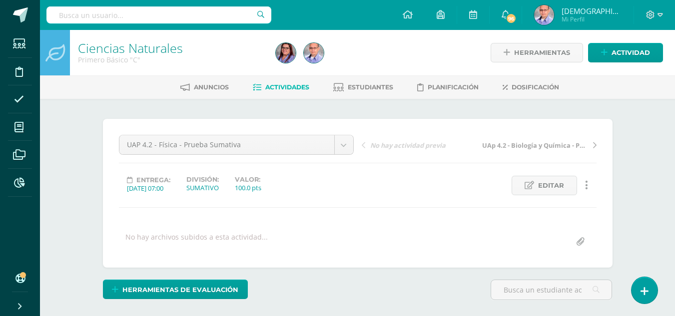
click at [126, 48] on link "Ciencias Naturales" at bounding box center [130, 47] width 105 height 17
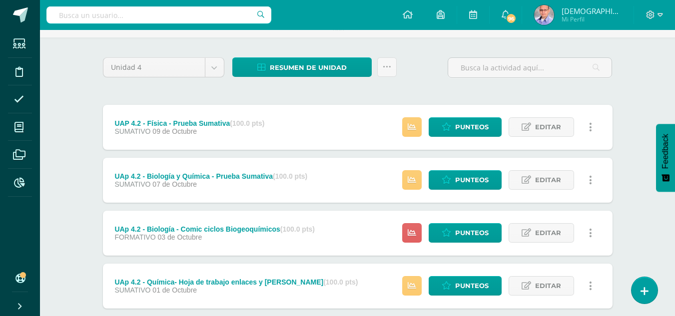
scroll to position [62, 0]
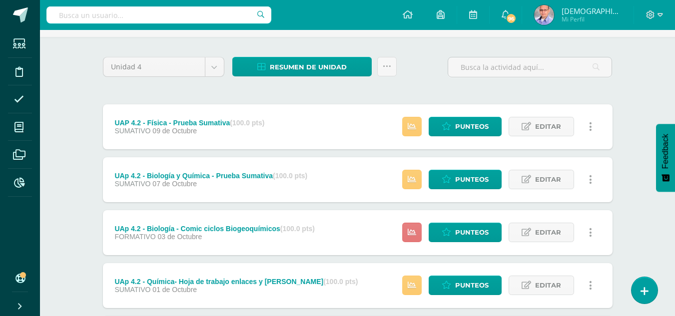
click at [412, 233] on icon at bounding box center [412, 232] width 8 height 8
click at [412, 119] on link at bounding box center [411, 126] width 19 height 19
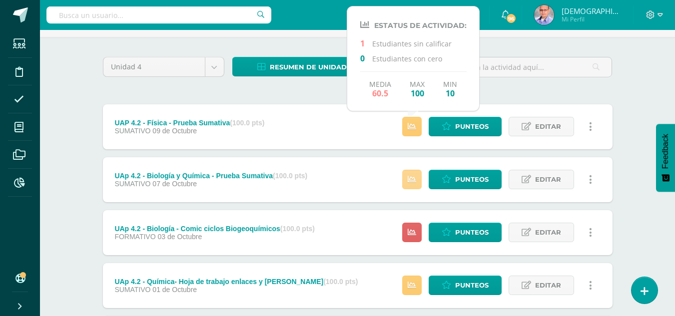
click at [413, 176] on icon at bounding box center [412, 179] width 8 height 8
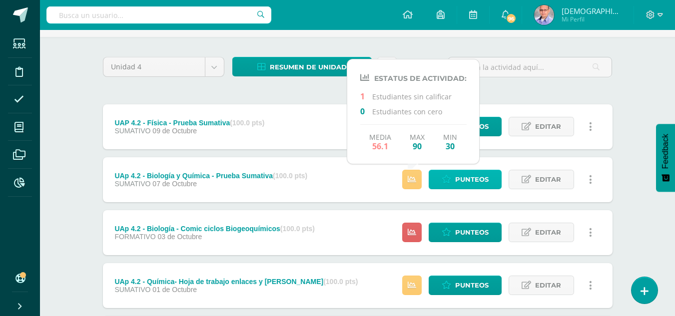
click at [467, 184] on span "Punteos" at bounding box center [471, 179] width 33 height 18
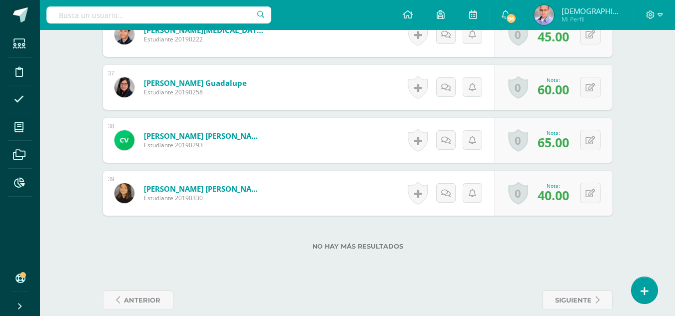
scroll to position [2204, 0]
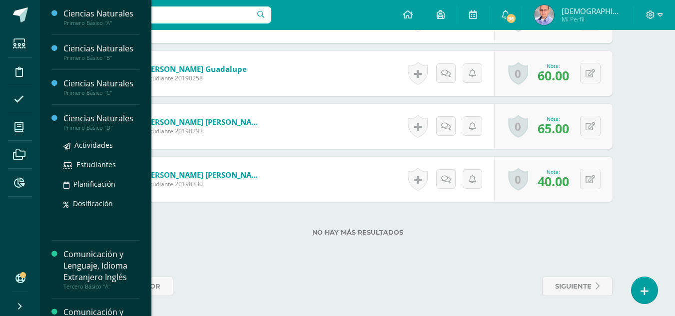
click at [89, 117] on div "Ciencias Naturales" at bounding box center [101, 118] width 76 height 11
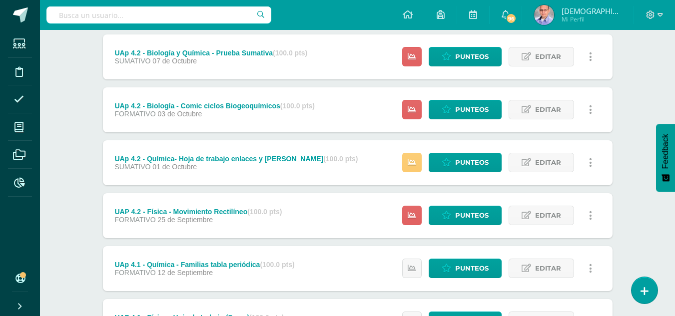
scroll to position [166, 0]
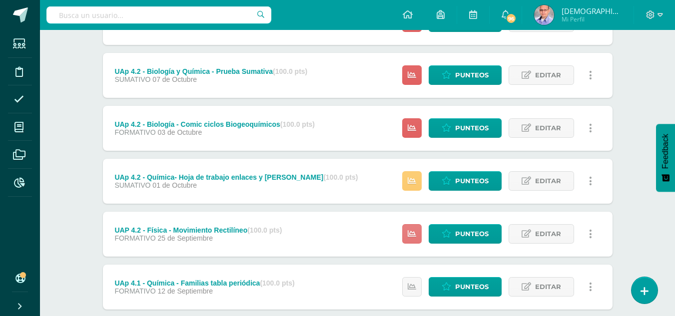
click at [411, 234] on icon at bounding box center [412, 234] width 8 height 8
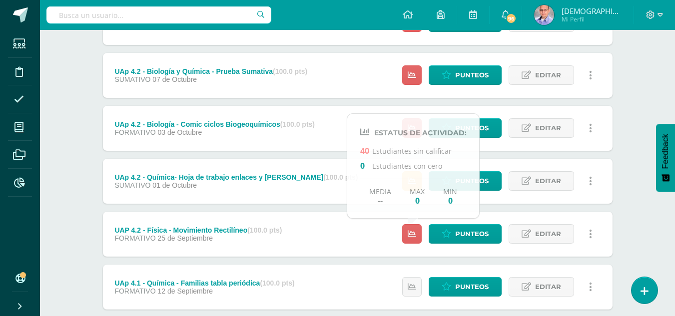
click at [631, 236] on div "Unidad 4 Unidad 1 Unidad 2 Unidad 3 Unidad 4 Resumen de unidad Descargar como H…" at bounding box center [358, 261] width 550 height 656
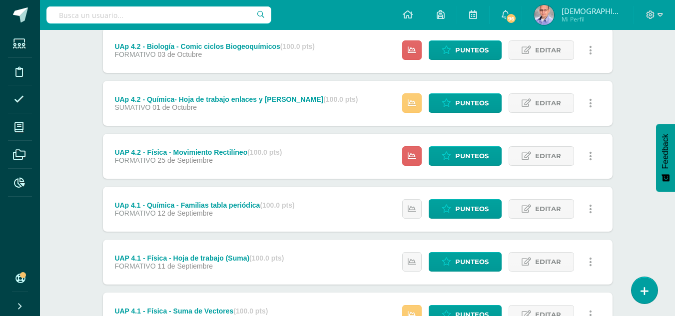
scroll to position [249, 0]
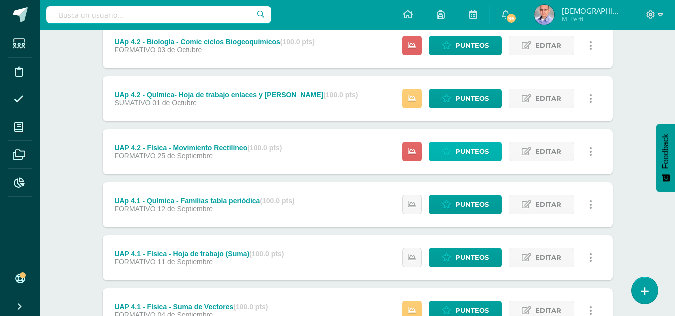
click at [463, 154] on span "Punteos" at bounding box center [471, 151] width 33 height 18
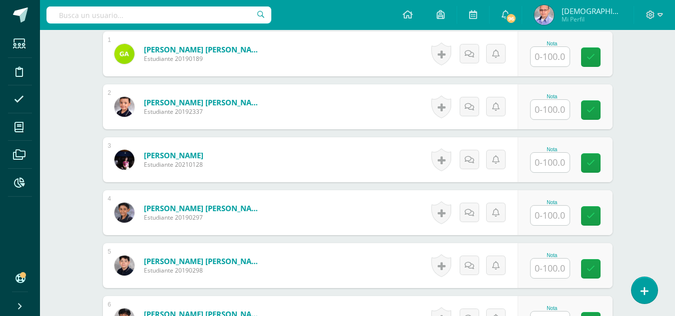
scroll to position [331, 0]
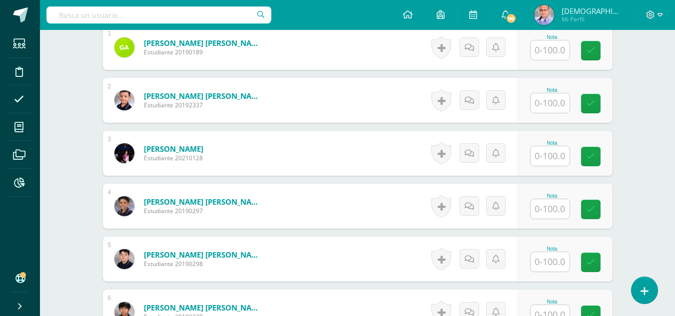
click at [539, 50] on input "text" at bounding box center [550, 49] width 39 height 19
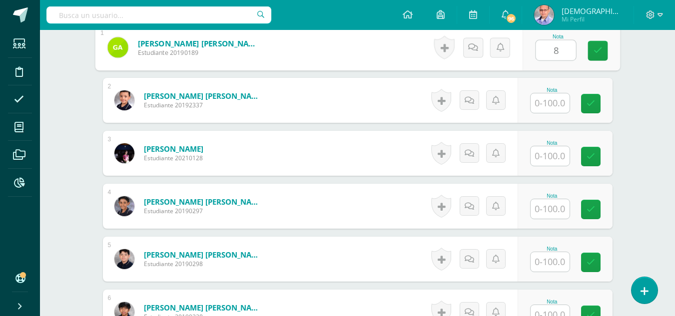
scroll to position [332, 0]
type input "84"
click at [544, 103] on input "text" at bounding box center [550, 102] width 39 height 19
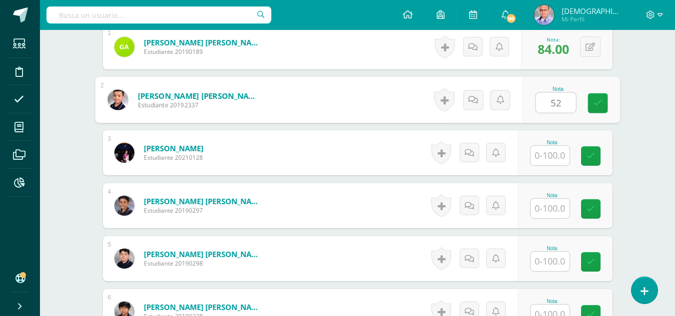
type input "52"
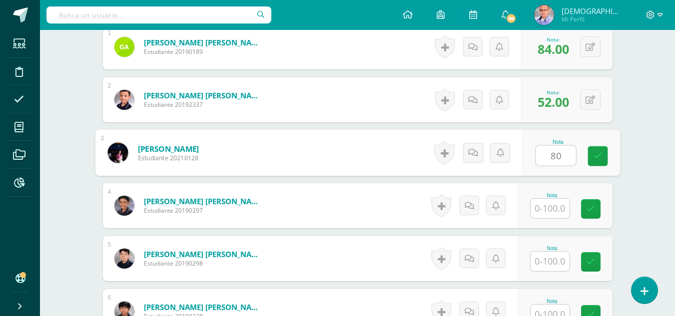
type input "80"
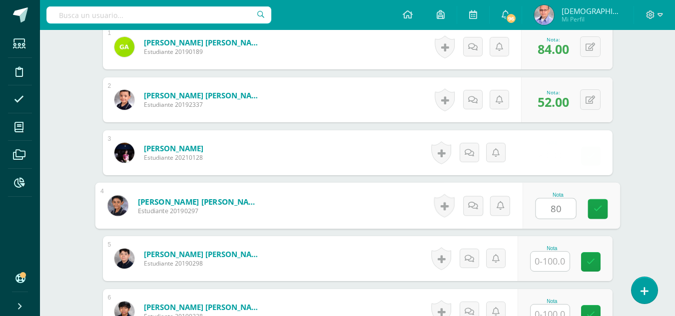
type input "80"
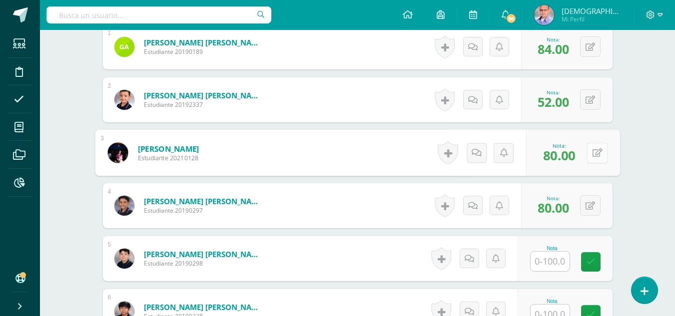
click at [589, 157] on button at bounding box center [597, 152] width 21 height 21
type input "100"
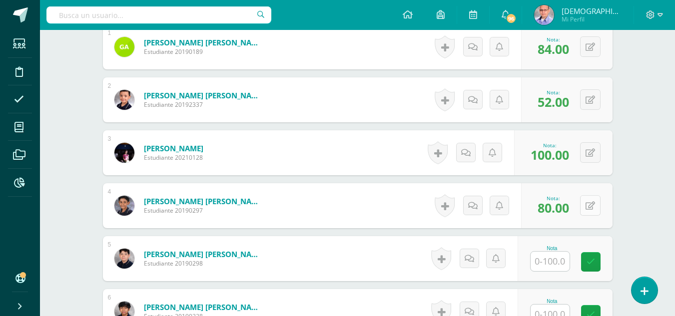
click at [585, 204] on div "0 Logros Logros obtenidos Aún no hay logros agregados Nota: 80.00" at bounding box center [566, 205] width 91 height 45
click at [589, 204] on button at bounding box center [597, 205] width 21 height 21
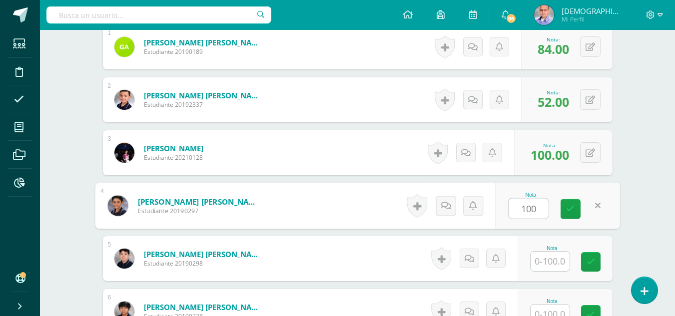
type input "100"
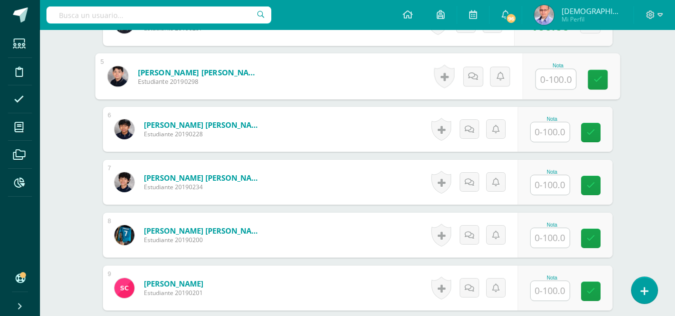
scroll to position [531, 0]
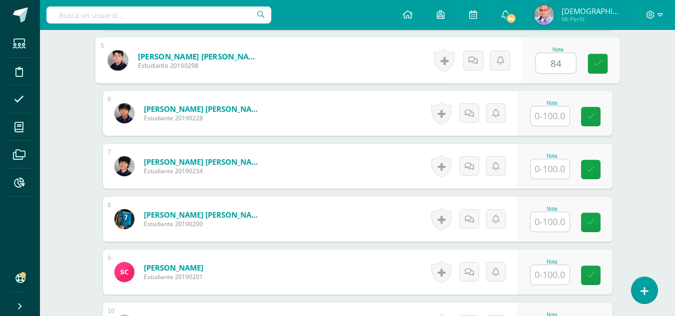
type input "84"
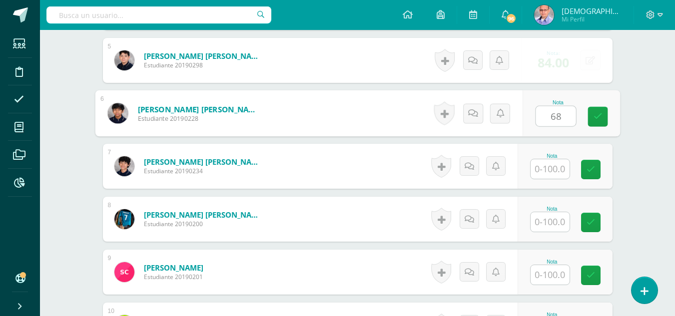
type input "68"
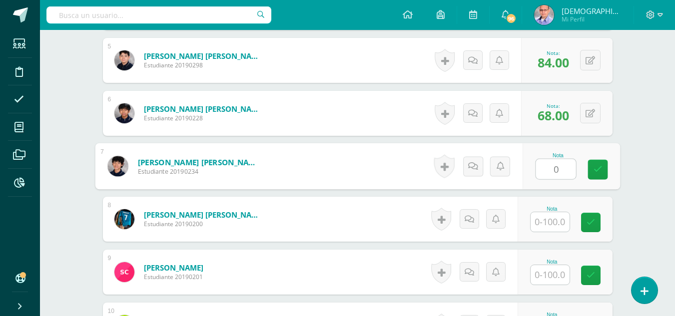
type input "0"
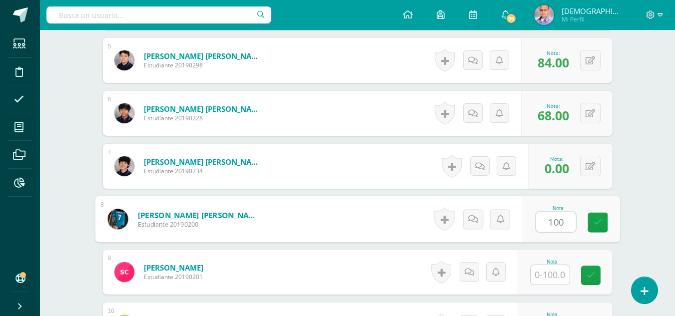
type input "100"
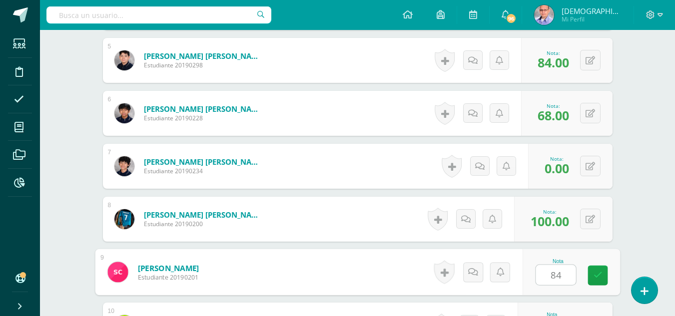
type input "84"
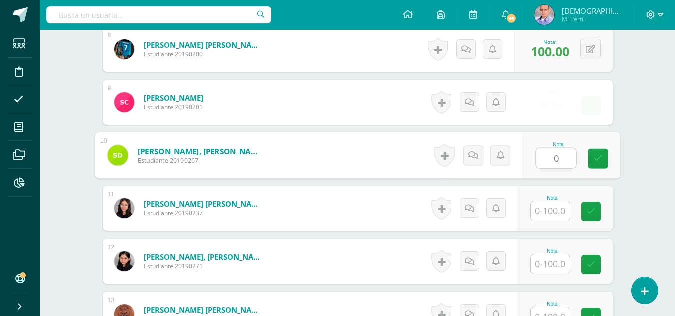
type input "0"
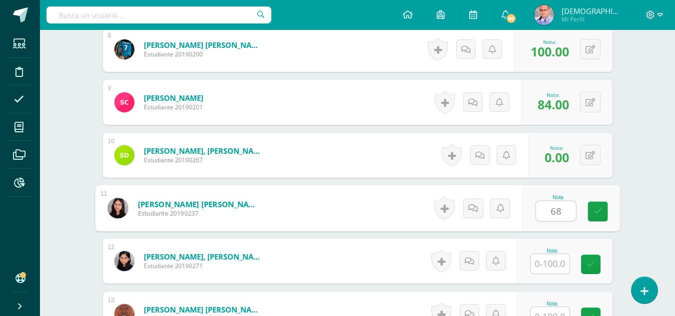
type input "68"
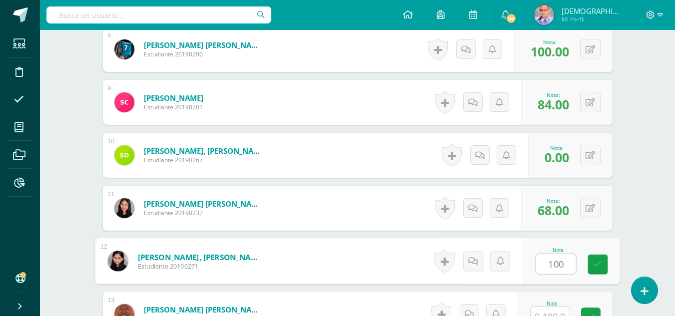
type input "100"
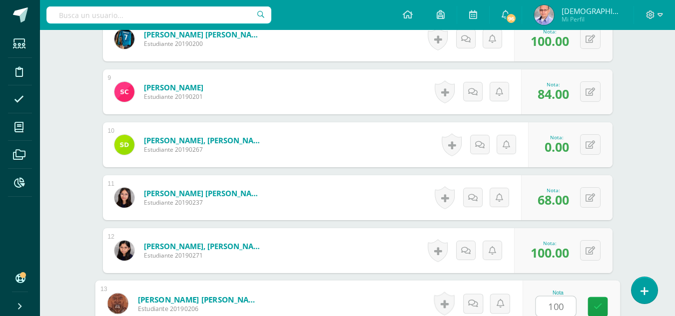
type input "100"
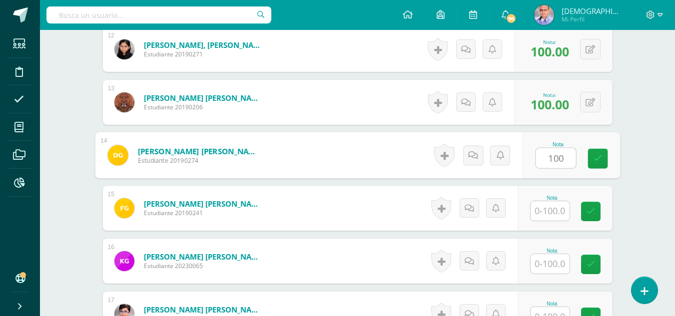
type input "100"
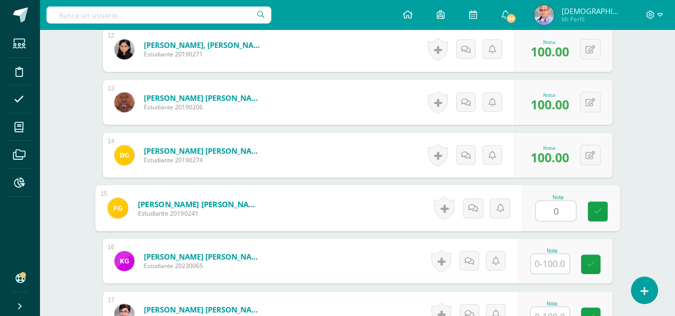
type input "0"
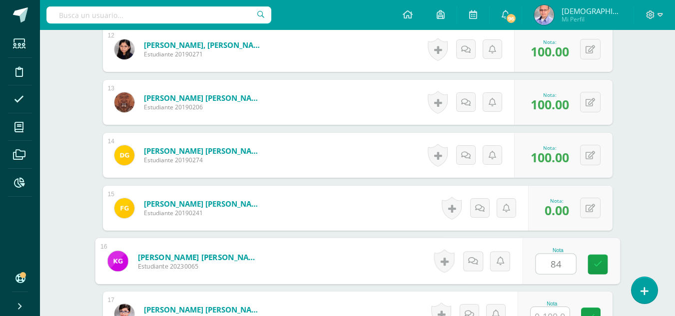
type input "84"
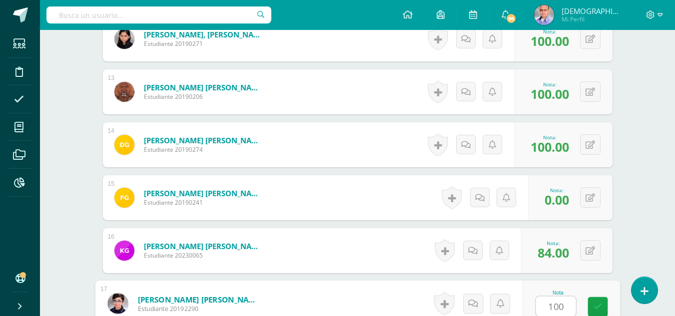
type input "100"
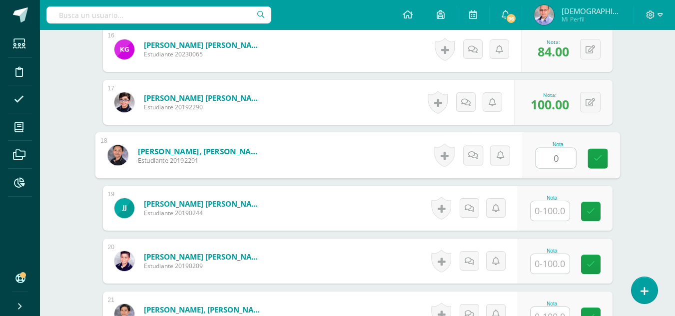
type input "0"
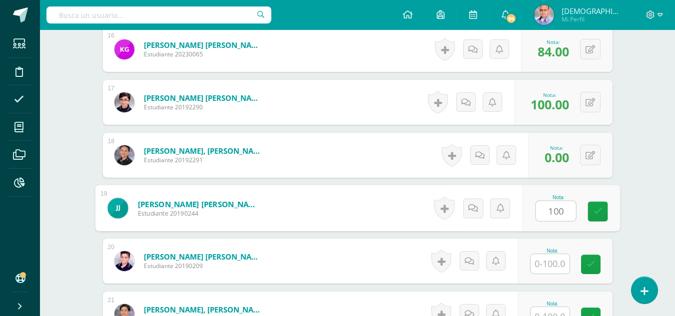
type input "100"
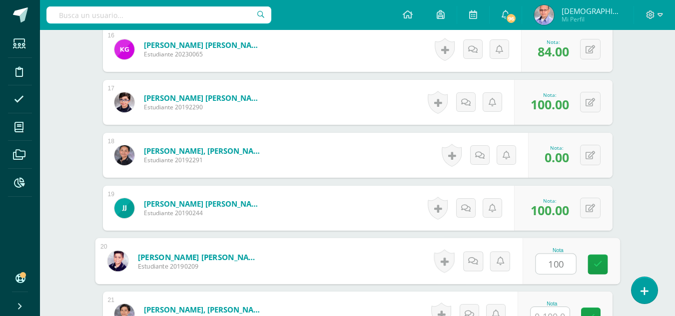
type input "100"
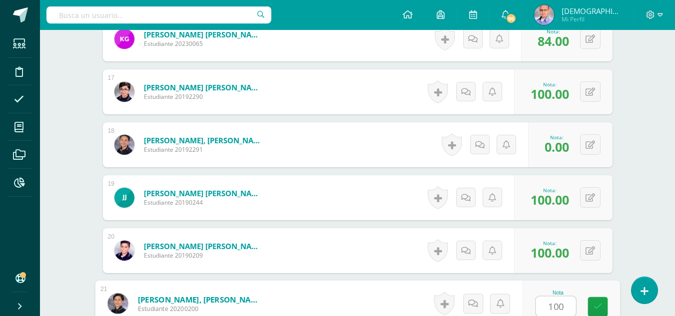
type input "100"
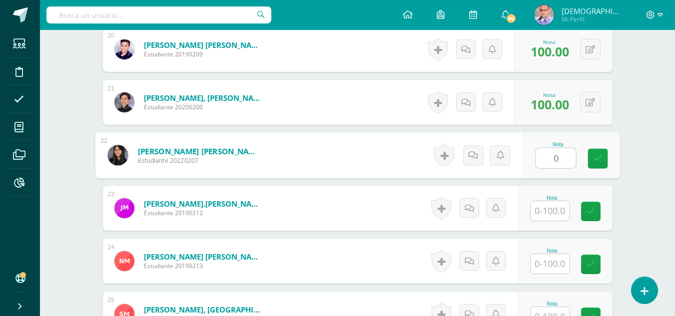
type input "0"
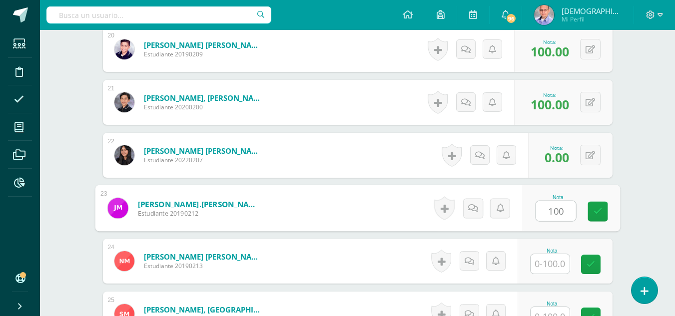
type input "100"
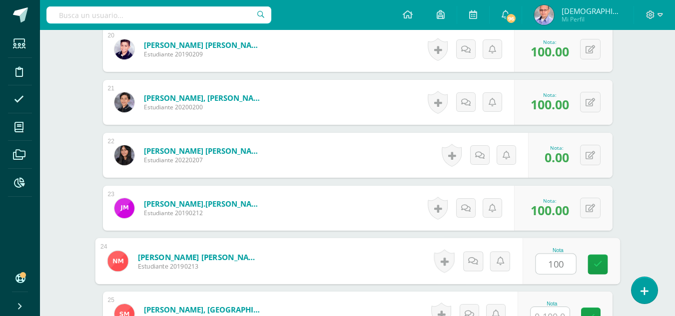
type input "100"
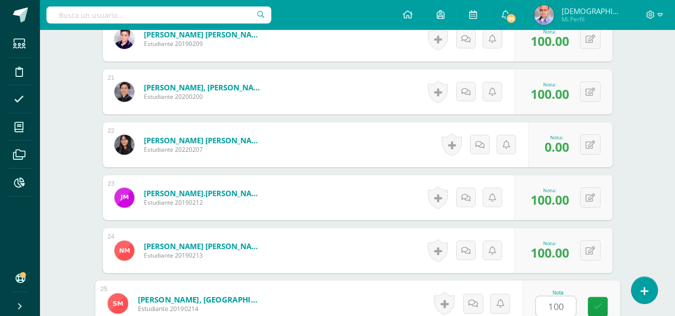
type input "100"
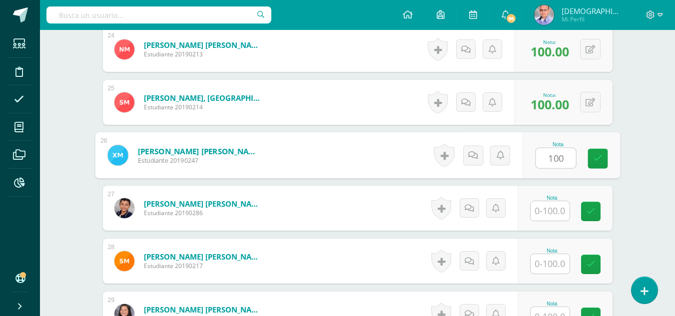
type input "100"
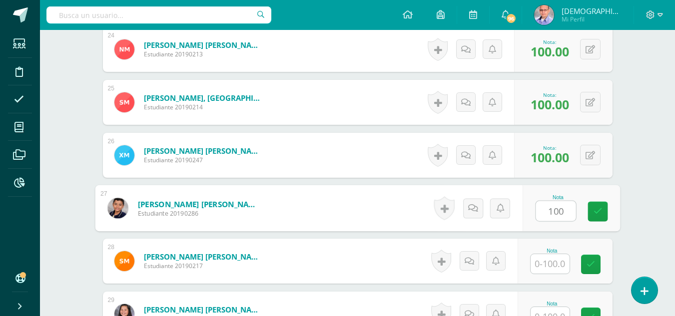
type input "100"
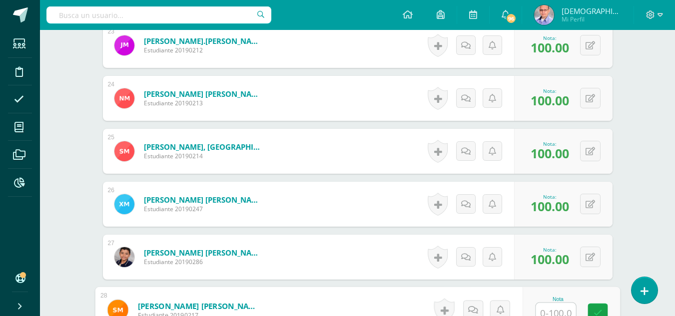
scroll to position [1503, 0]
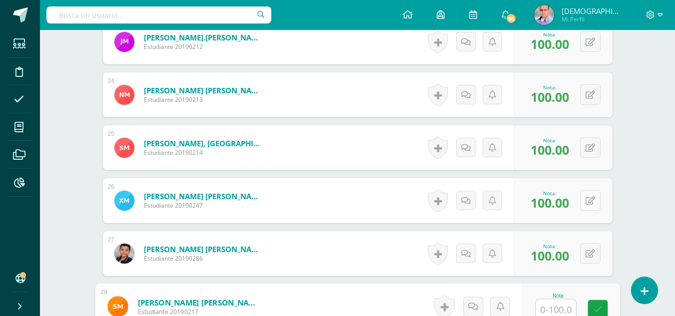
click at [593, 206] on button at bounding box center [590, 200] width 20 height 20
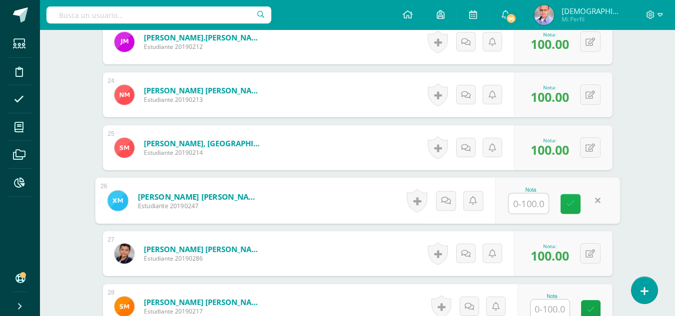
click at [572, 205] on icon at bounding box center [570, 204] width 9 height 8
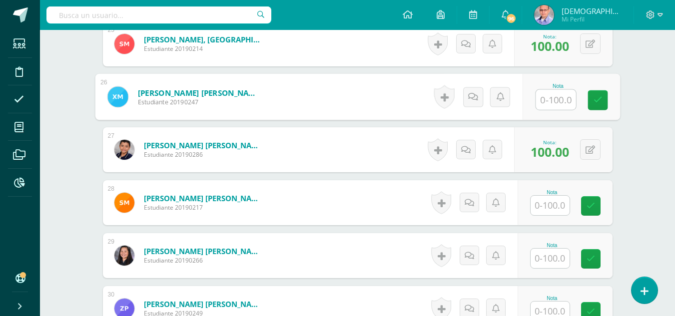
scroll to position [1612, 0]
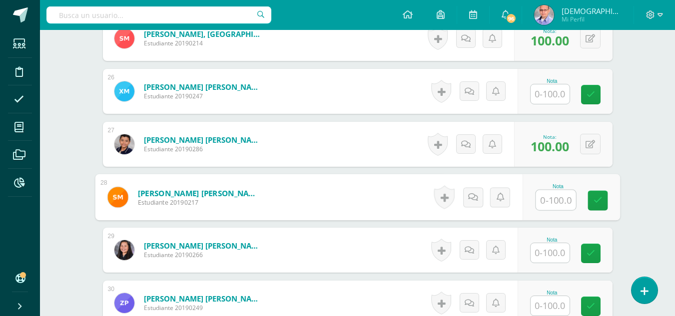
click at [557, 202] on input "text" at bounding box center [556, 200] width 40 height 20
type input "100"
click at [590, 201] on button at bounding box center [597, 197] width 21 height 21
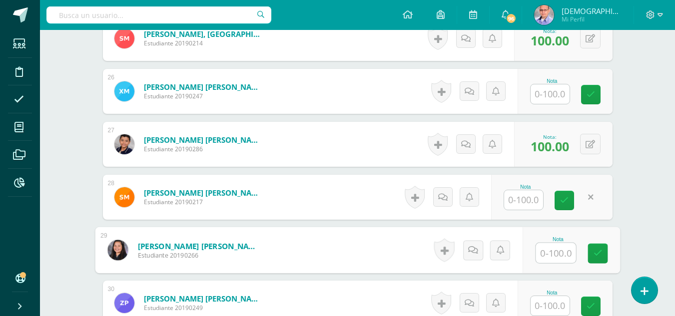
click at [557, 253] on input "text" at bounding box center [556, 253] width 40 height 20
type input "100"
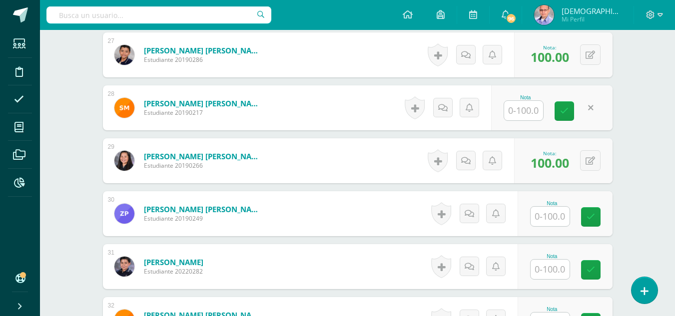
scroll to position [1706, 0]
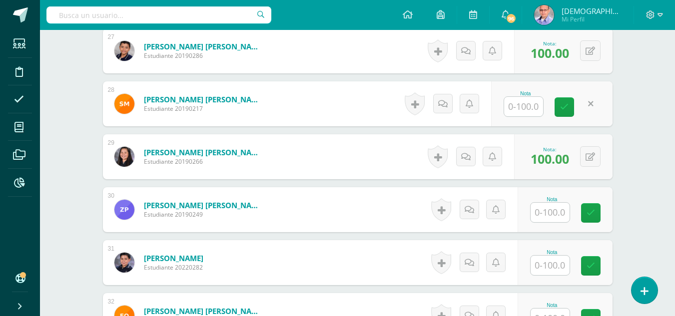
click at [547, 212] on input "text" at bounding box center [550, 212] width 39 height 19
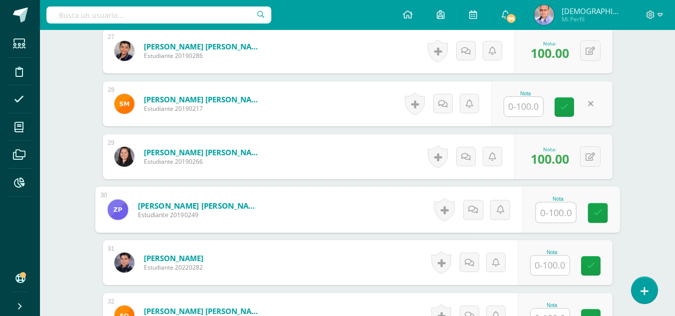
type input "0"
click at [593, 214] on link at bounding box center [598, 213] width 20 height 20
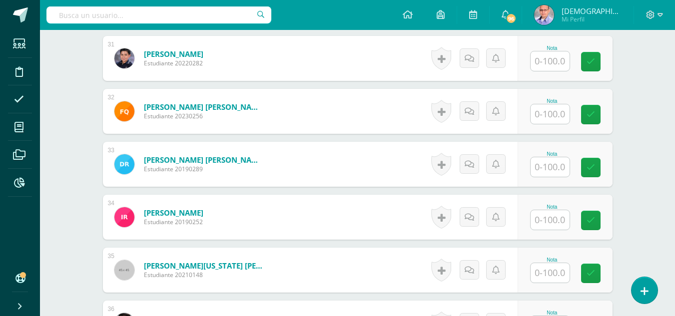
scroll to position [1912, 0]
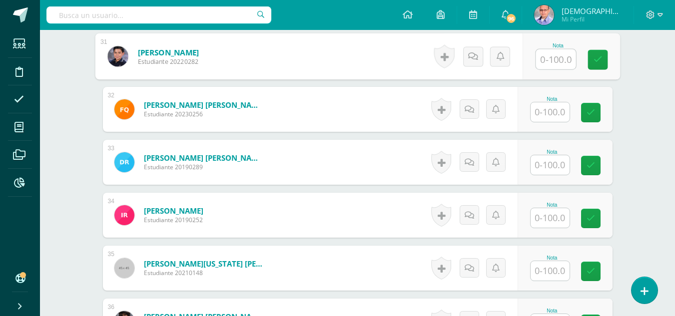
click at [546, 59] on input "text" at bounding box center [556, 59] width 40 height 20
type input "100"
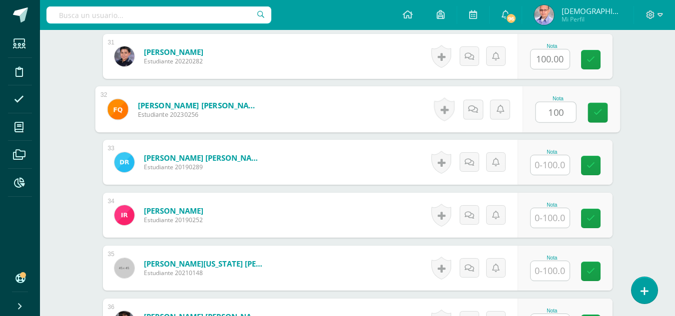
type input "100"
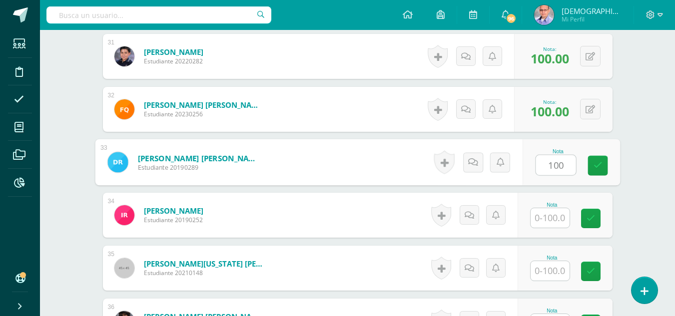
type input "100"
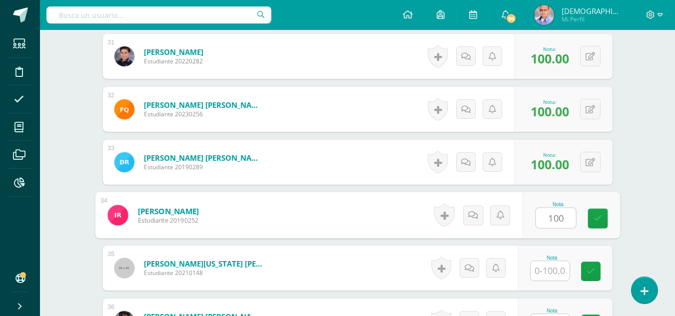
type input "100"
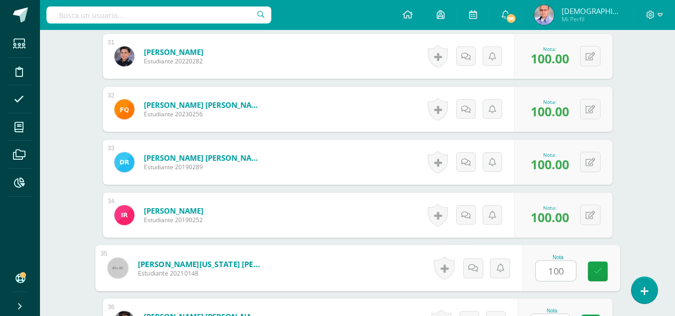
type input "100"
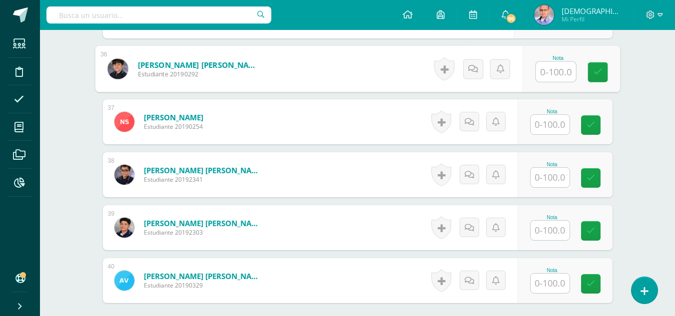
scroll to position [2165, 0]
type input "84"
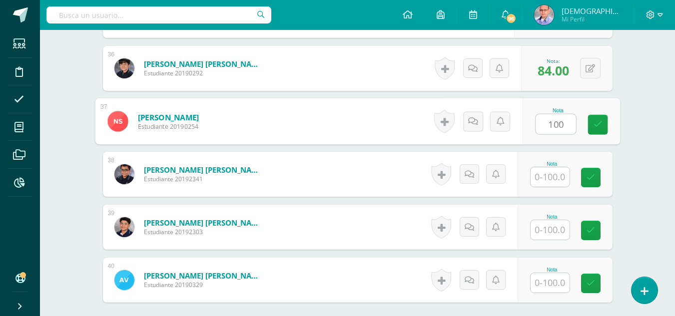
type input "100"
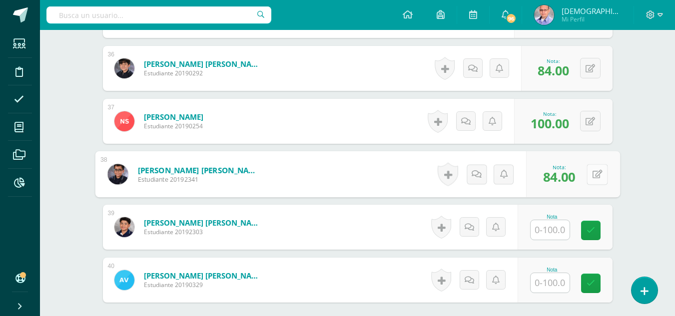
click at [589, 178] on button at bounding box center [597, 174] width 21 height 21
type input "100"
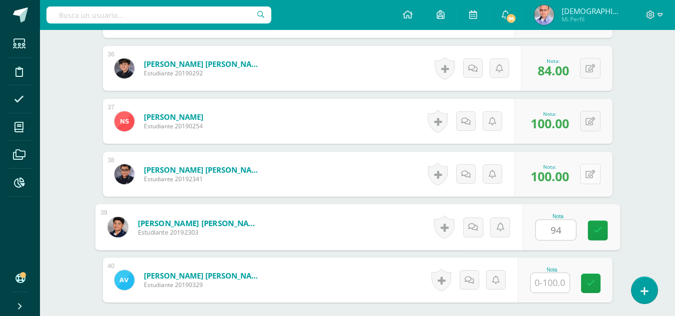
type input "94"
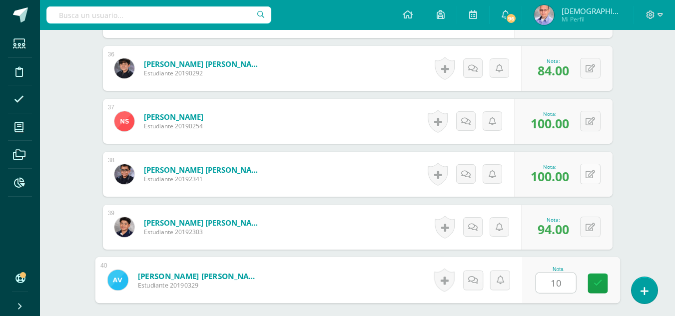
type input "100"
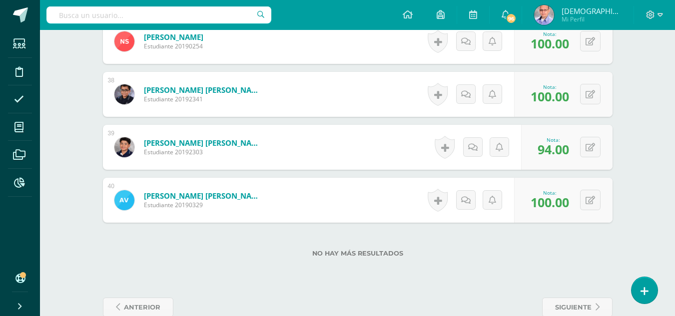
scroll to position [2246, 0]
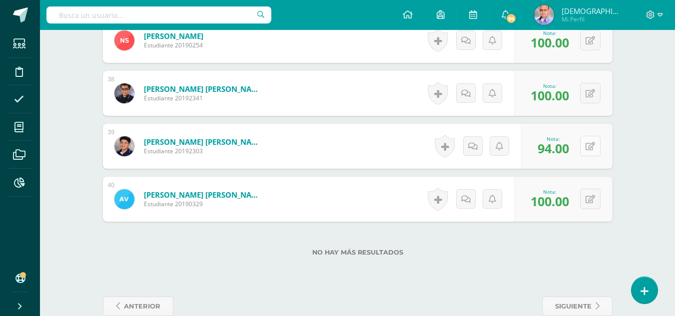
click at [586, 142] on div "0 Logros Logros obtenidos Aún no hay logros agregados Nota: 94.00" at bounding box center [566, 146] width 91 height 45
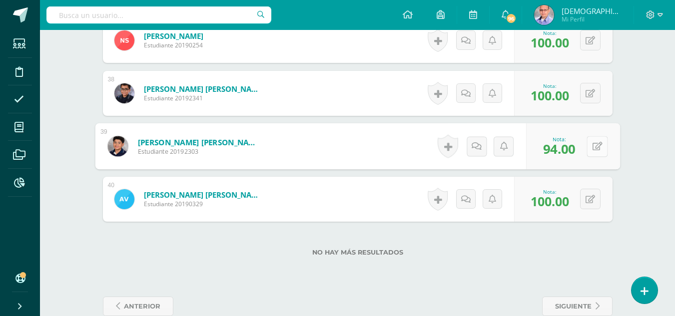
click at [599, 145] on icon at bounding box center [597, 146] width 10 height 8
type input "84"
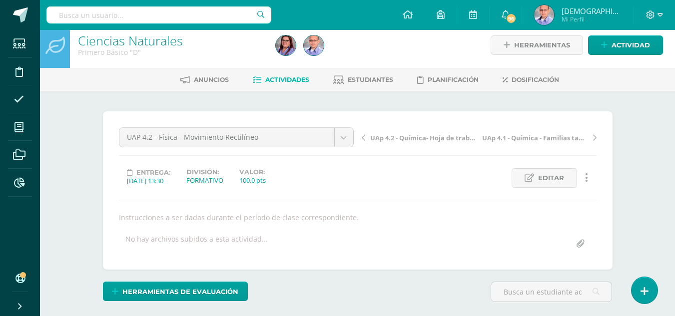
scroll to position [0, 0]
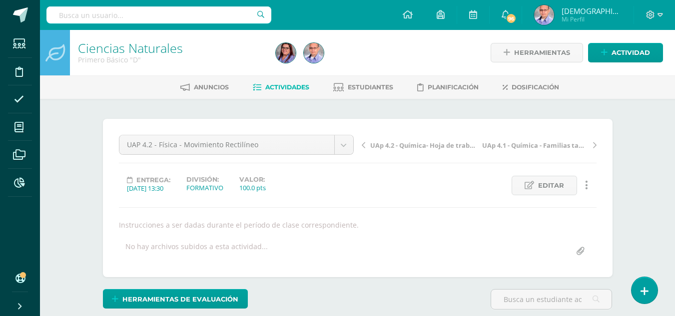
click at [138, 46] on link "Ciencias Naturales" at bounding box center [130, 47] width 105 height 17
